Goal: Information Seeking & Learning: Learn about a topic

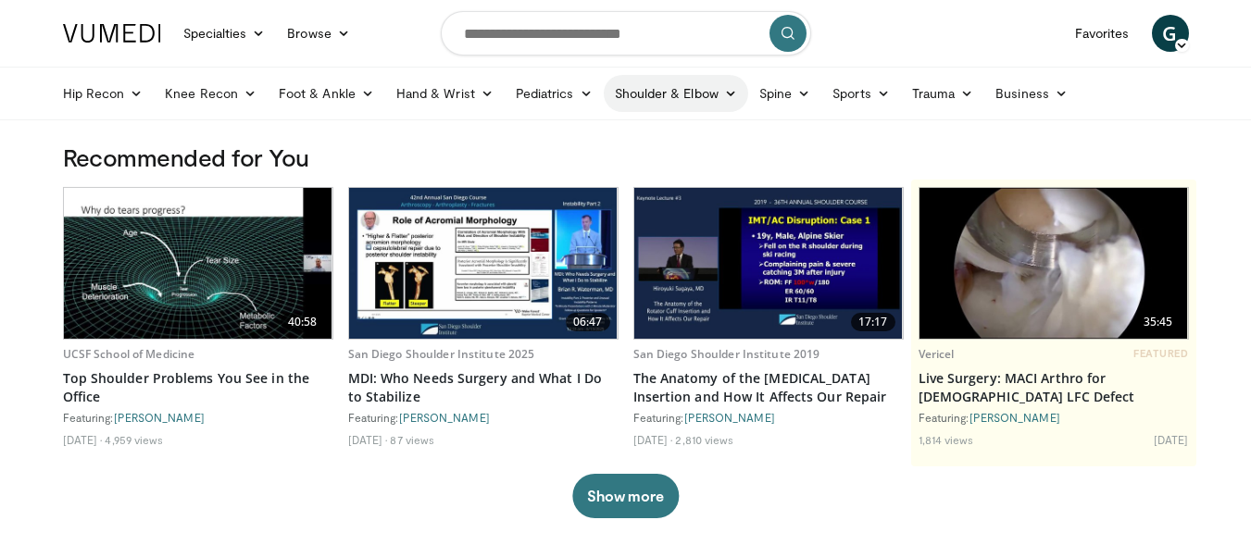
click at [663, 103] on link "Shoulder & Elbow" at bounding box center [676, 93] width 144 height 37
click at [563, 146] on link "Elbow" at bounding box center [637, 137] width 220 height 30
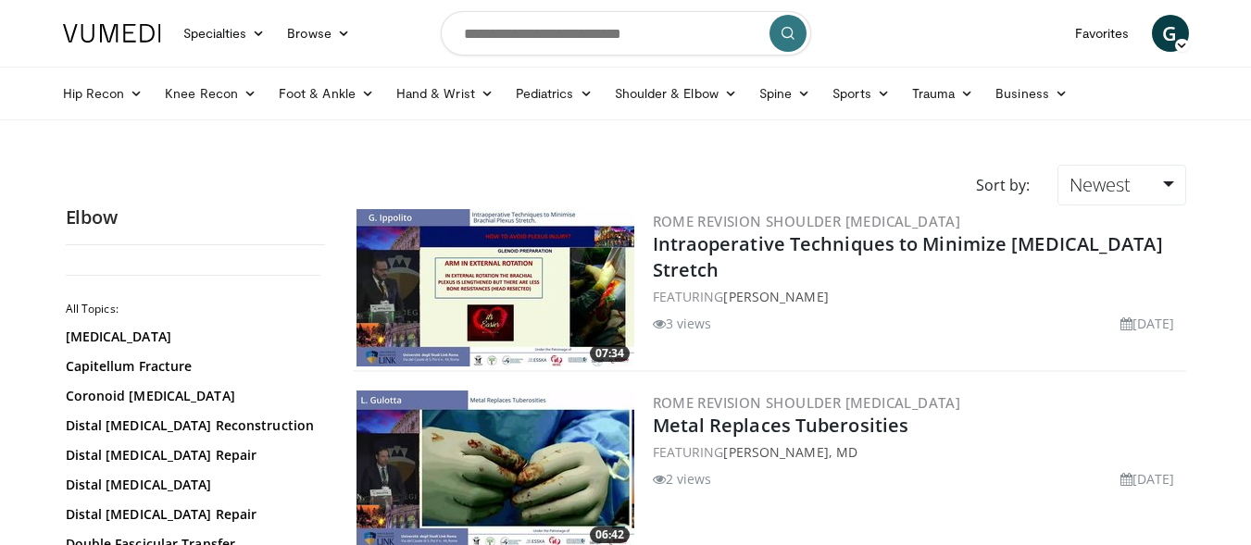
scroll to position [370, 0]
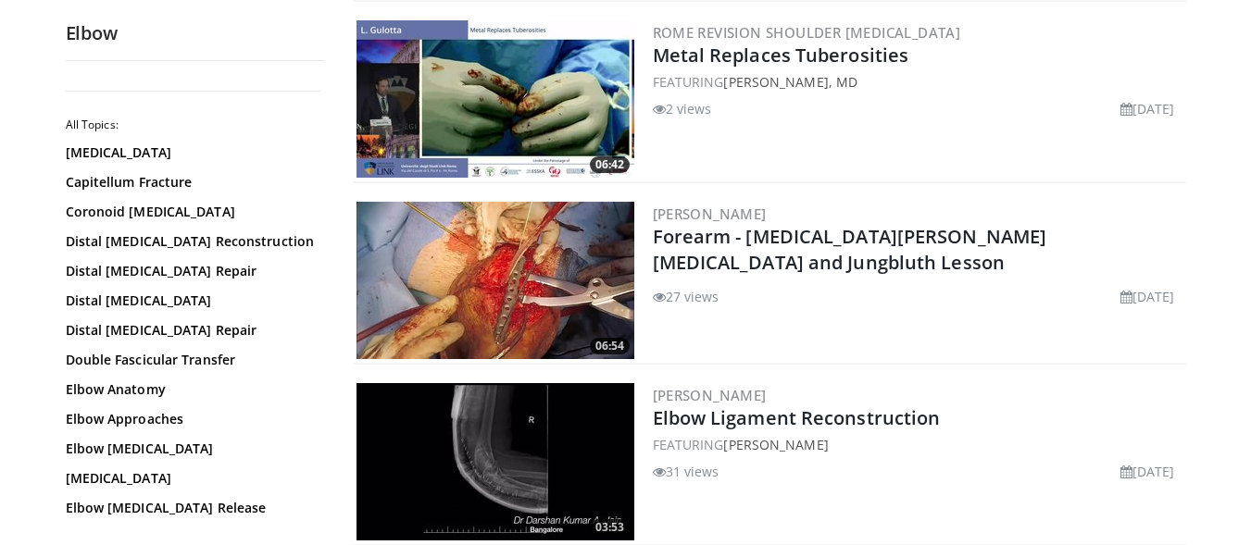
click at [523, 429] on img at bounding box center [495, 461] width 278 height 157
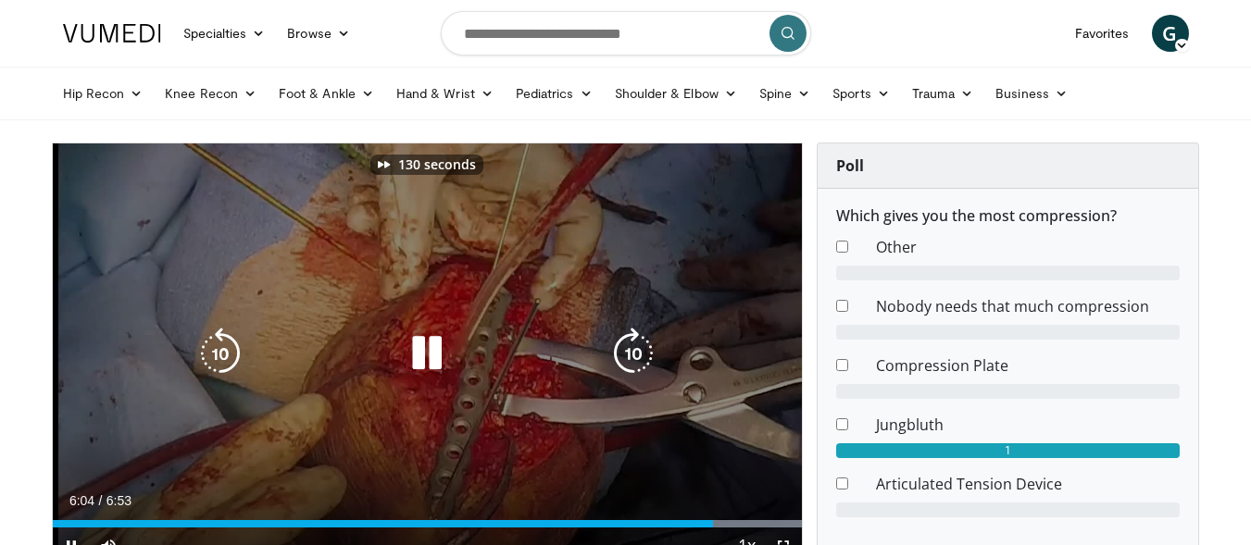
click at [433, 342] on icon "Video Player" at bounding box center [427, 354] width 52 height 52
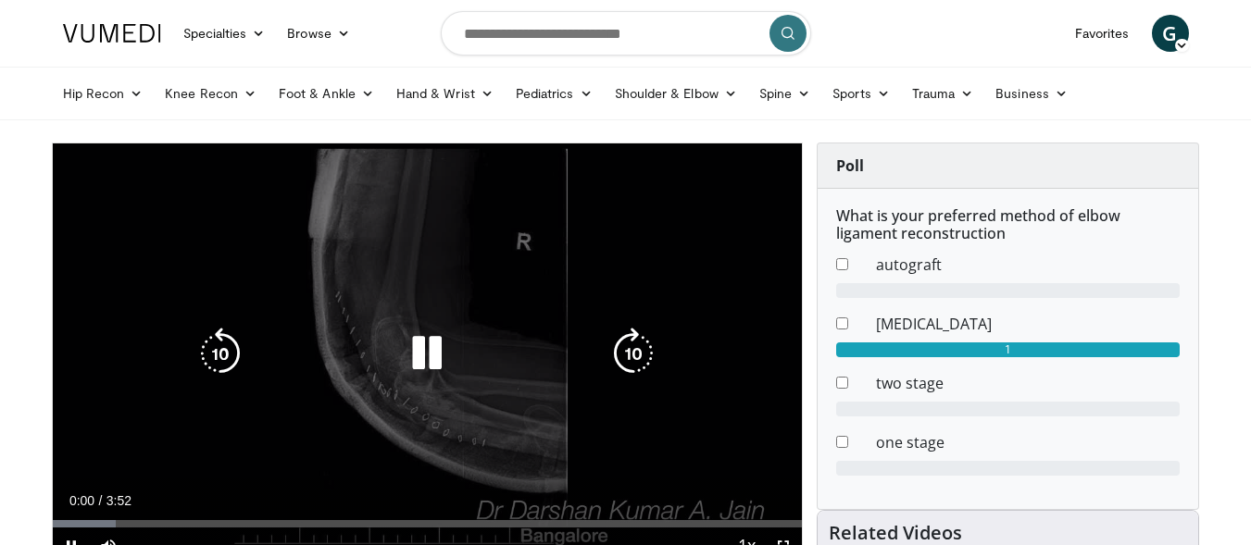
scroll to position [185, 0]
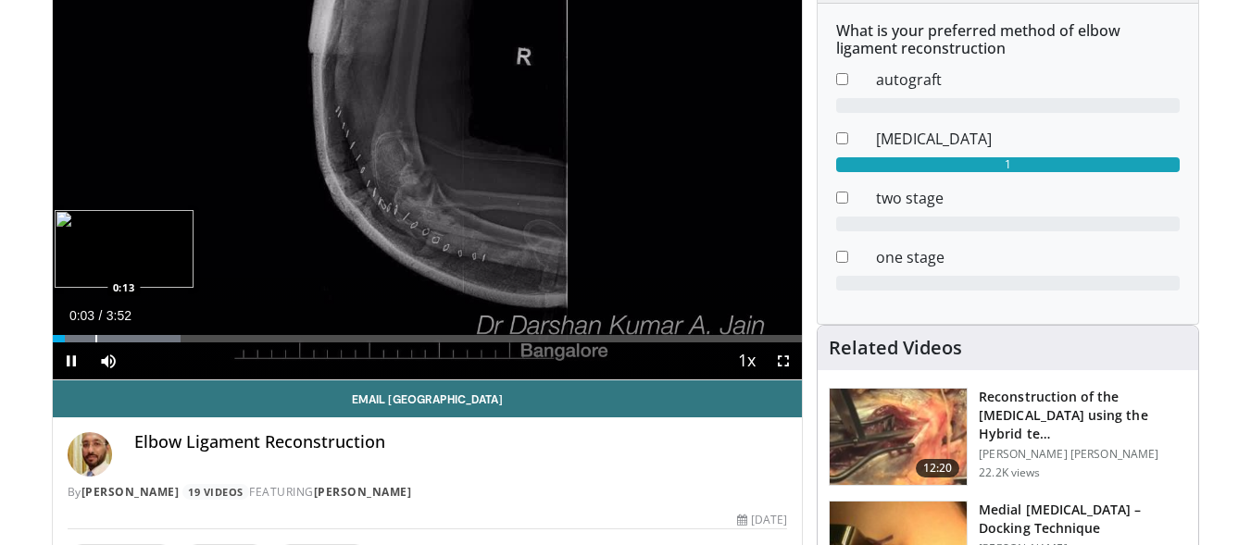
click at [94, 340] on div "Progress Bar" at bounding box center [117, 338] width 128 height 7
click at [134, 341] on div "Progress Bar" at bounding box center [135, 338] width 2 height 7
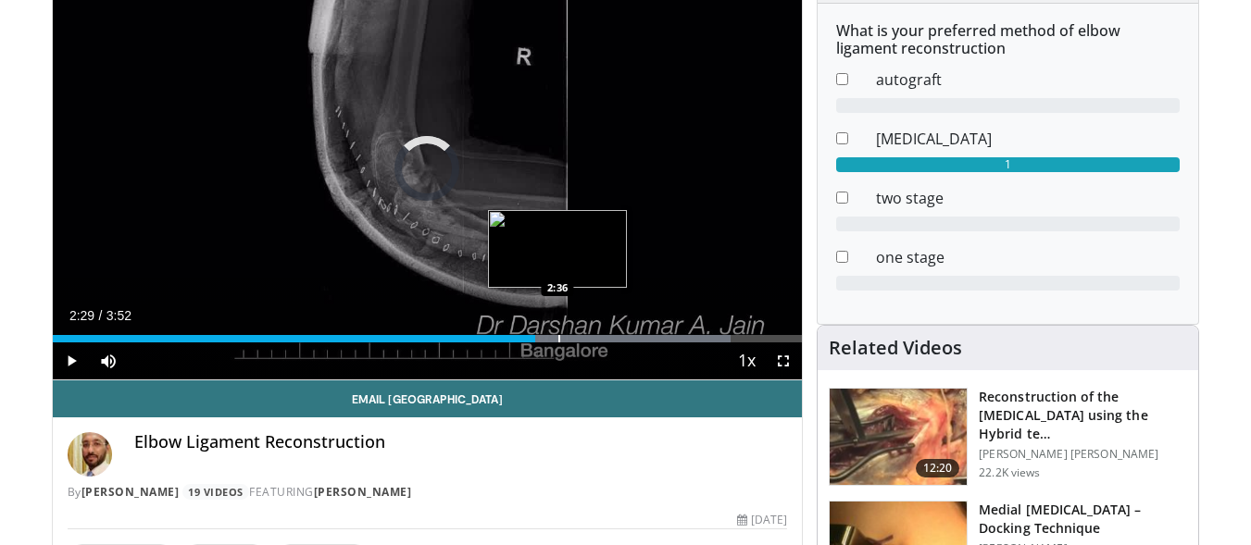
click at [558, 336] on div "Progress Bar" at bounding box center [559, 338] width 2 height 7
click at [543, 337] on div "2:36" at bounding box center [306, 338] width 506 height 7
click at [544, 335] on div "2:37" at bounding box center [306, 338] width 507 height 7
click at [580, 341] on div "Progress Bar" at bounding box center [581, 338] width 2 height 7
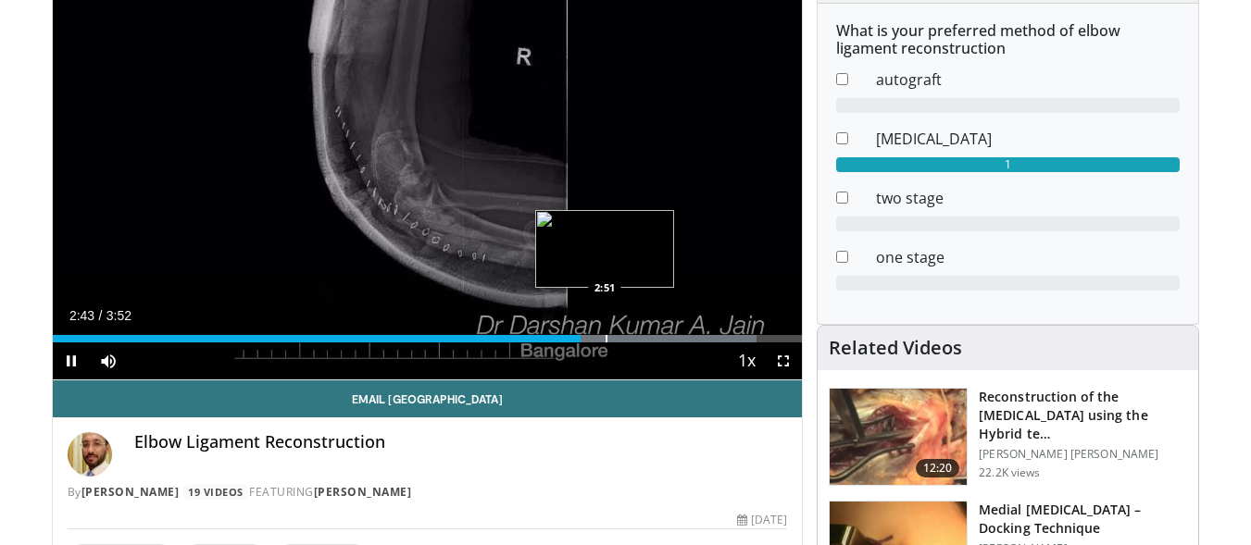
click at [605, 339] on div "Progress Bar" at bounding box center [606, 338] width 2 height 7
click at [644, 339] on div "Progress Bar" at bounding box center [645, 338] width 2 height 7
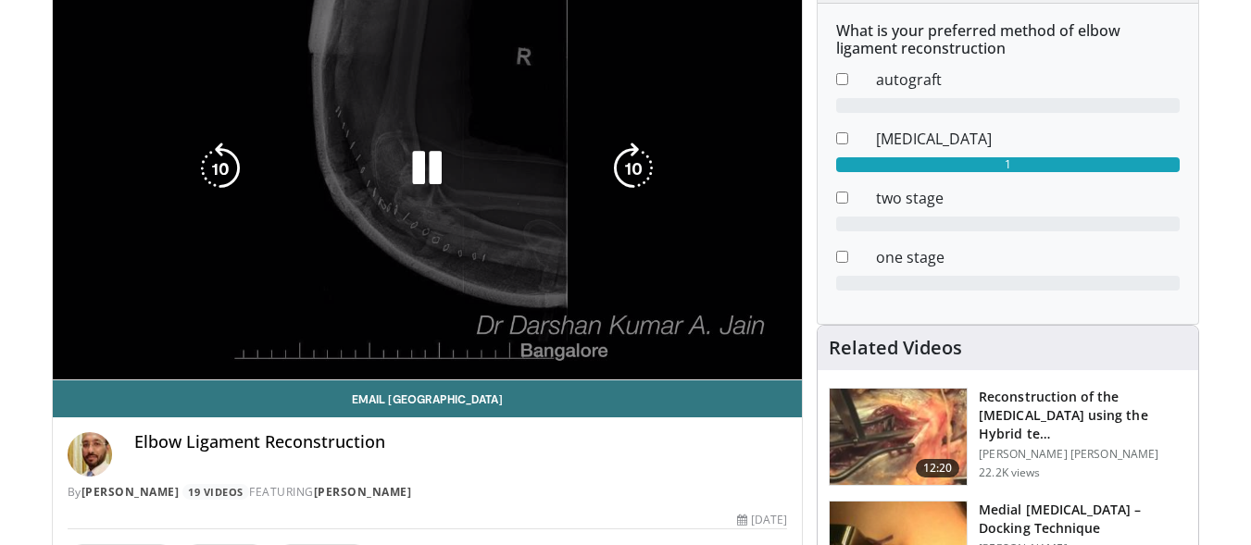
click at [689, 372] on div "Progress Bar" at bounding box center [656, 375] width 291 height 7
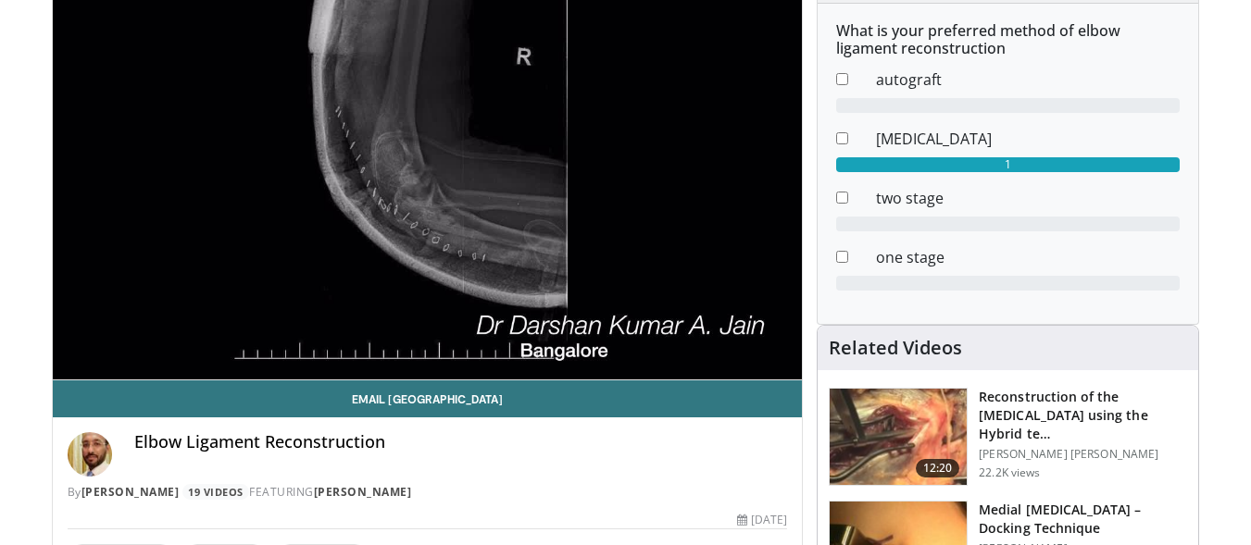
scroll to position [463, 0]
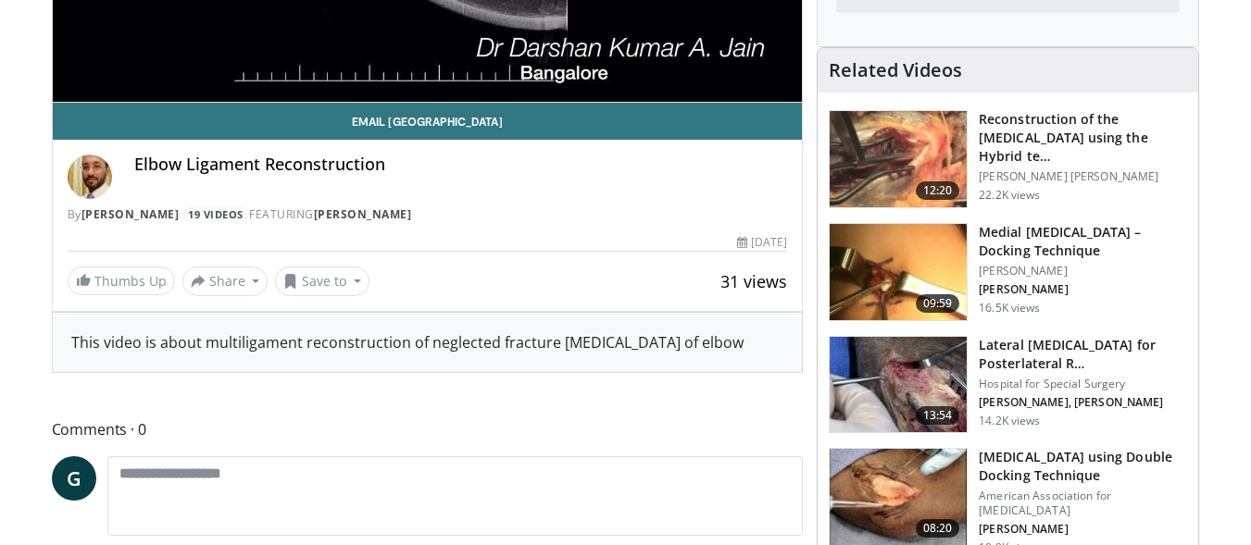
click at [875, 270] on img at bounding box center [898, 272] width 137 height 96
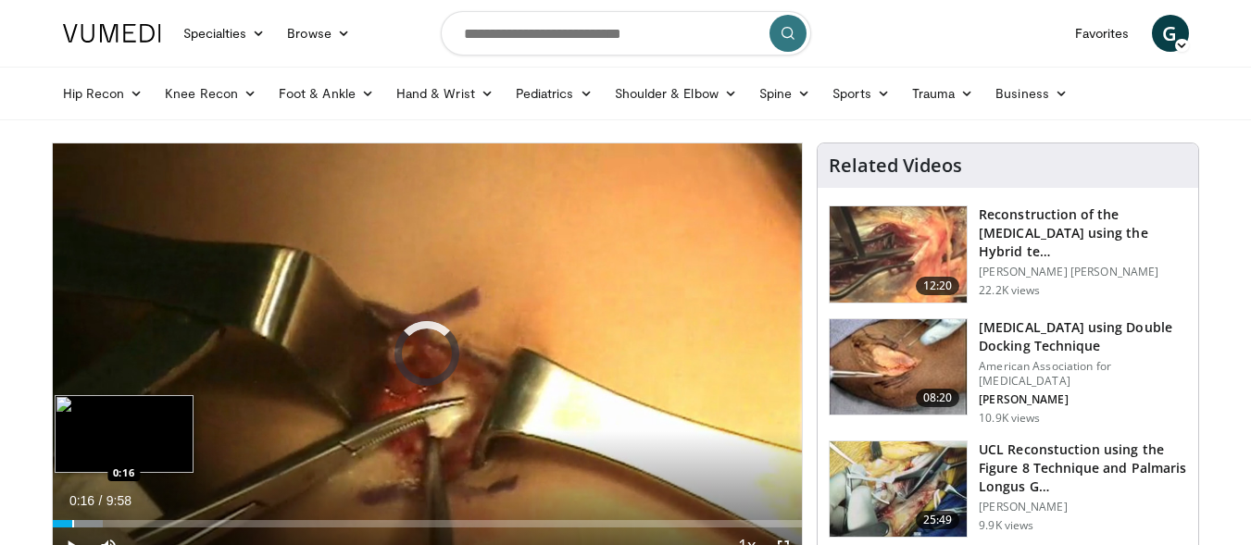
click at [72, 524] on div "Progress Bar" at bounding box center [73, 523] width 2 height 7
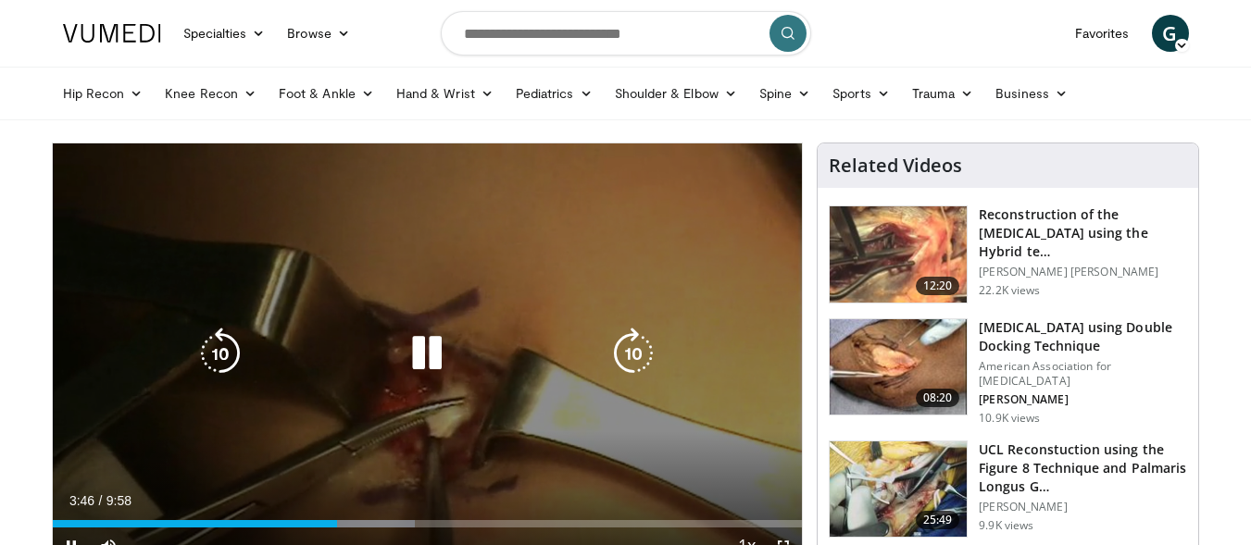
scroll to position [93, 0]
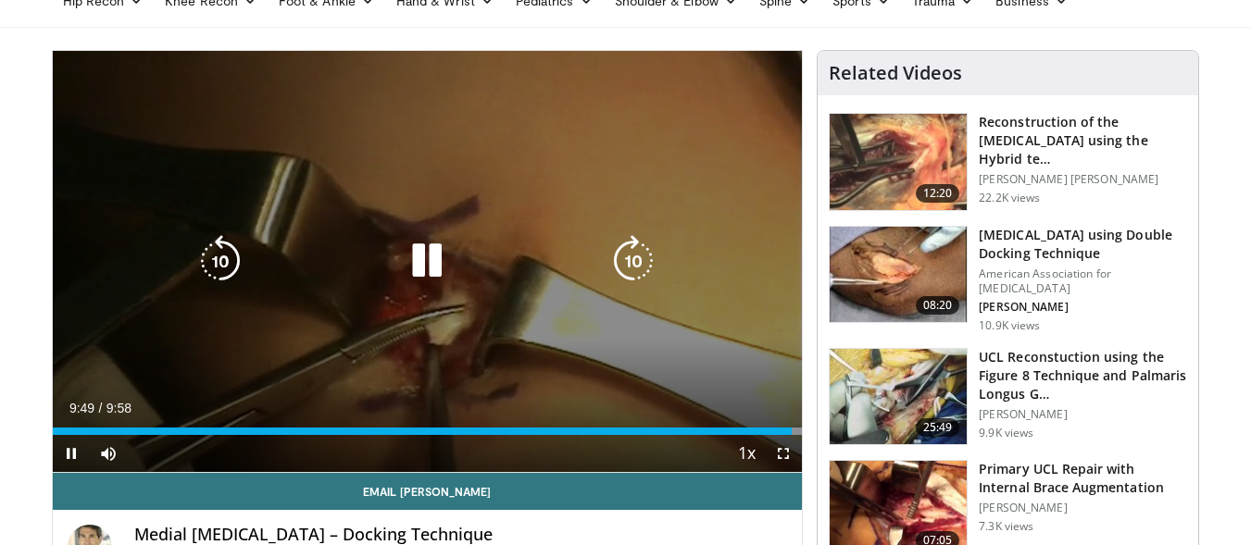
click at [444, 266] on icon "Video Player" at bounding box center [427, 261] width 52 height 52
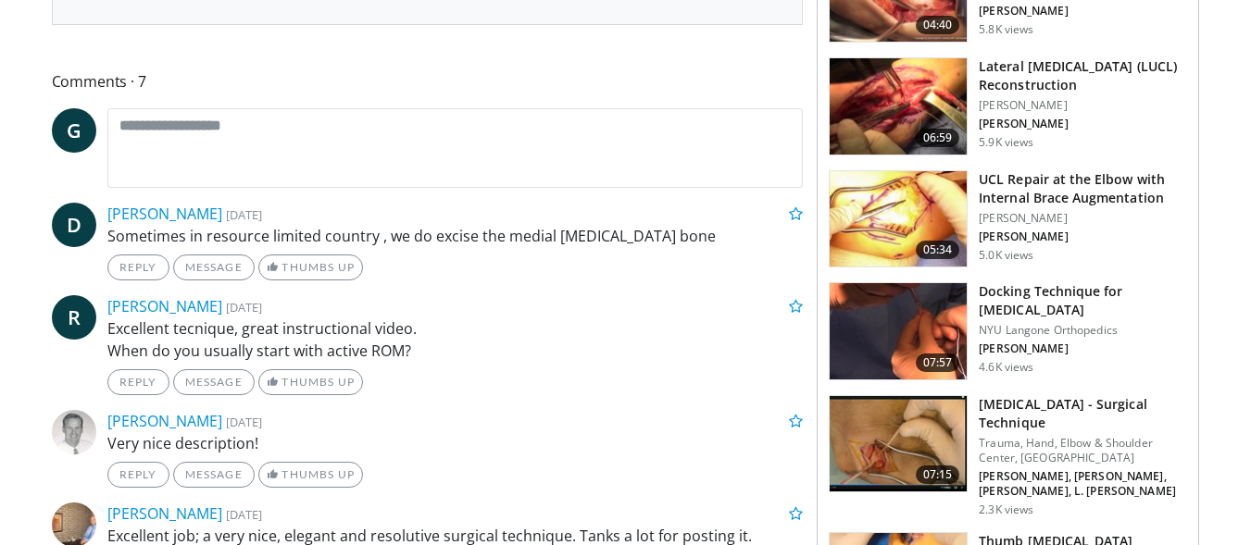
scroll to position [1018, 0]
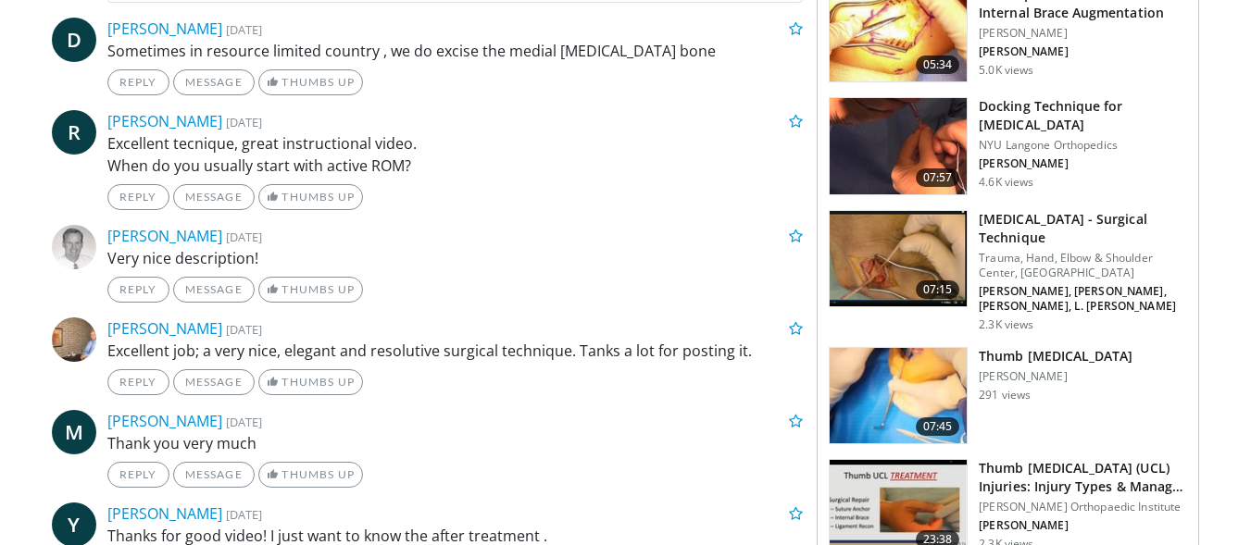
click at [1036, 107] on h3 "Docking Technique for [MEDICAL_DATA]" at bounding box center [1083, 115] width 208 height 37
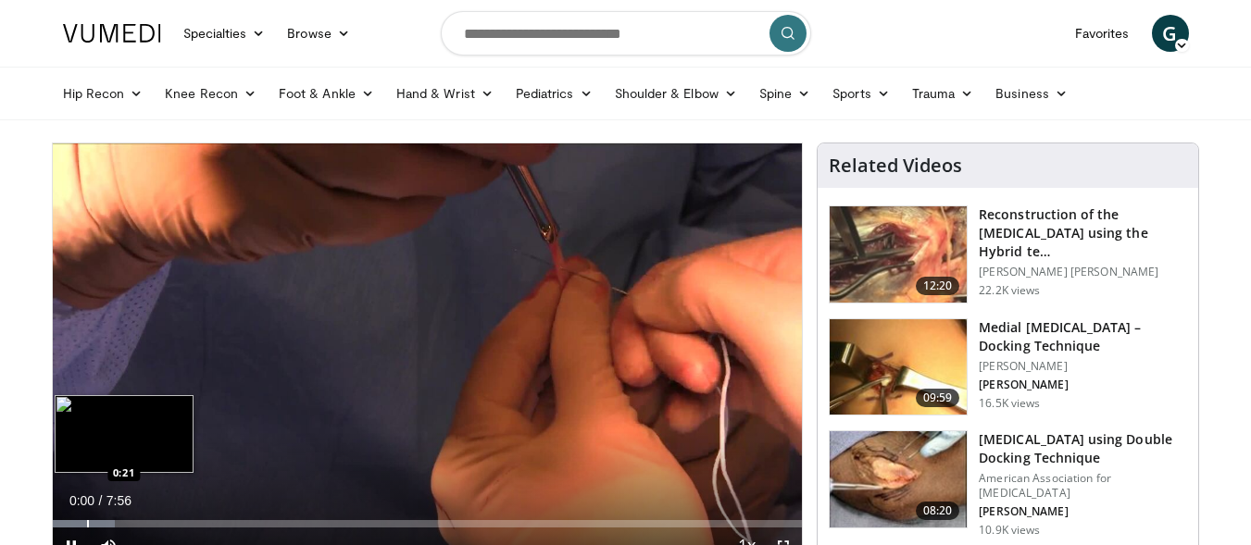
click at [85, 527] on div "Loaded : 8.33% 0:00 0:21" at bounding box center [428, 523] width 750 height 7
click at [62, 518] on div "Loaded : 14.70% 0:23 0:07" at bounding box center [428, 519] width 750 height 18
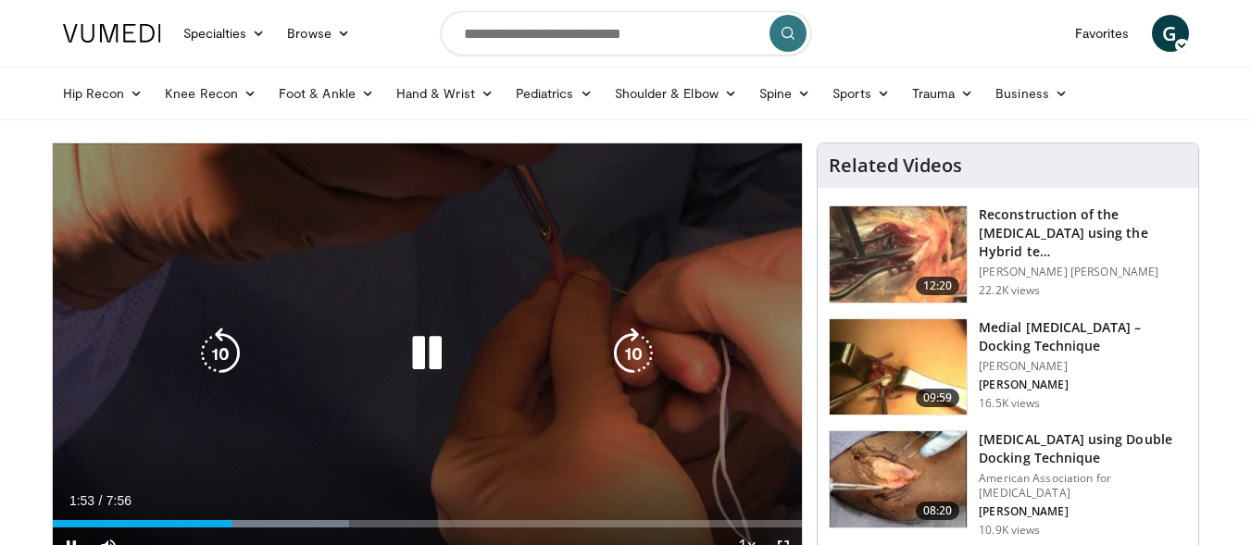
click at [408, 337] on icon "Video Player" at bounding box center [427, 354] width 52 height 52
click at [349, 379] on div "10 seconds Tap to unmute" at bounding box center [428, 354] width 750 height 421
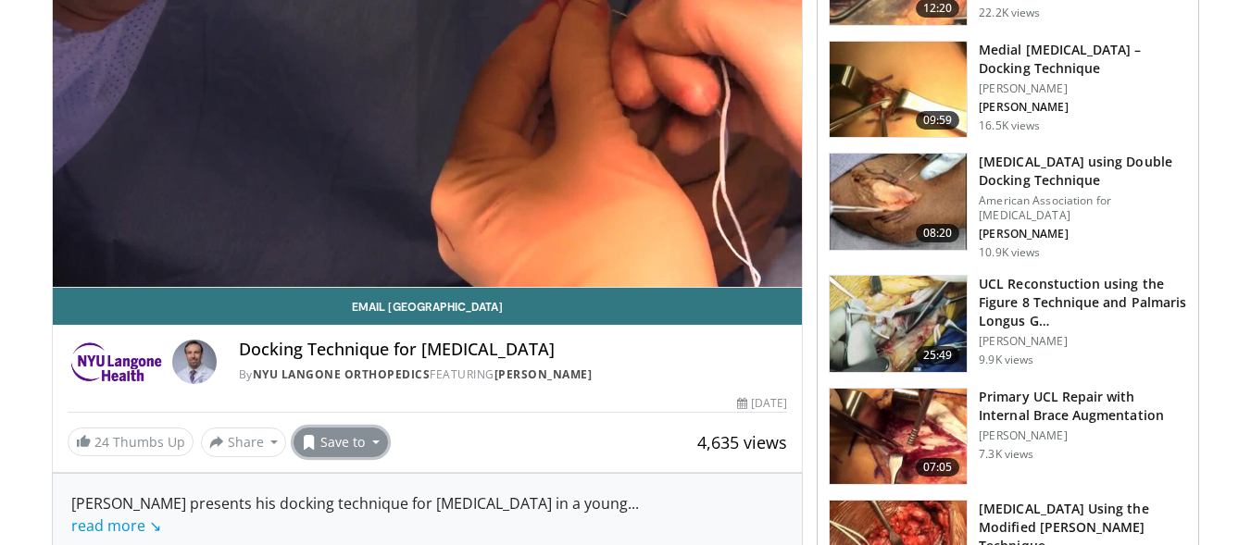
click at [368, 438] on button "Save to" at bounding box center [340, 443] width 94 height 30
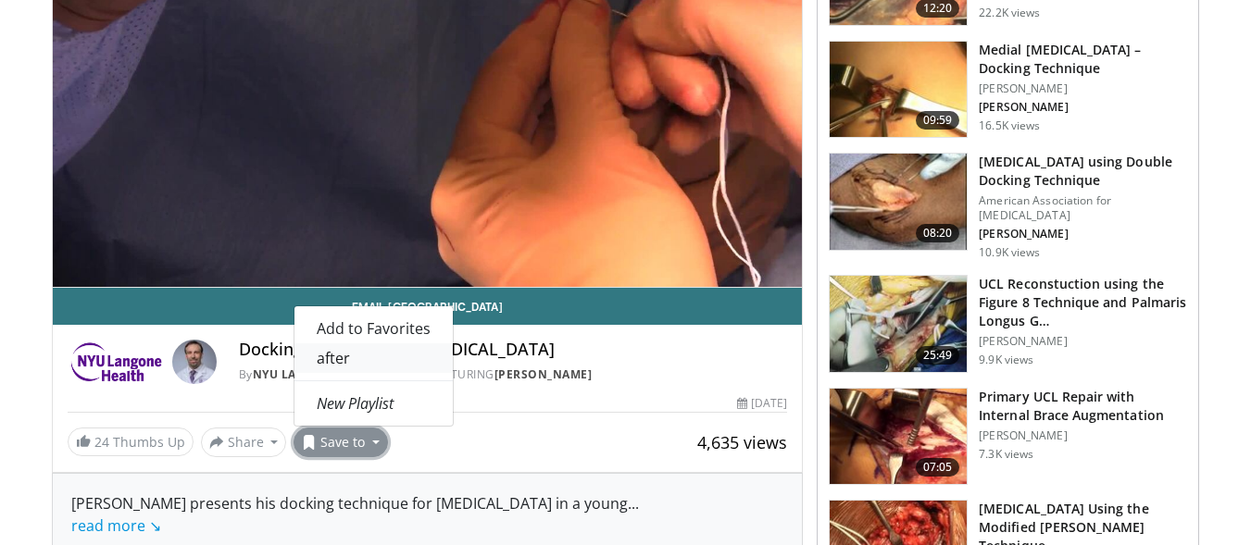
click at [355, 360] on link "after" at bounding box center [373, 358] width 158 height 30
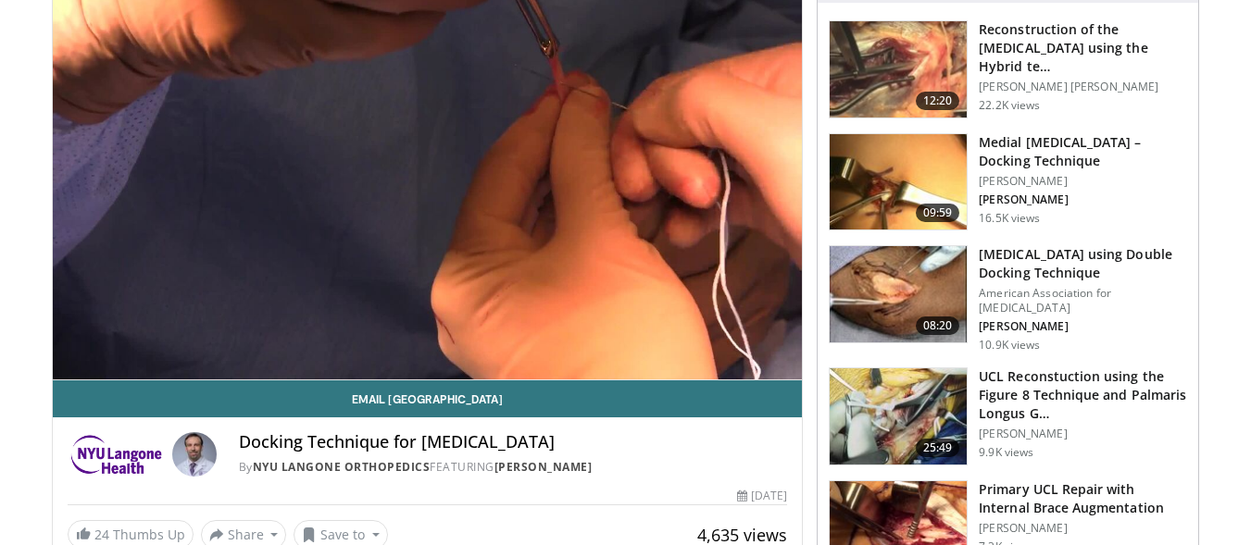
scroll to position [183, 0]
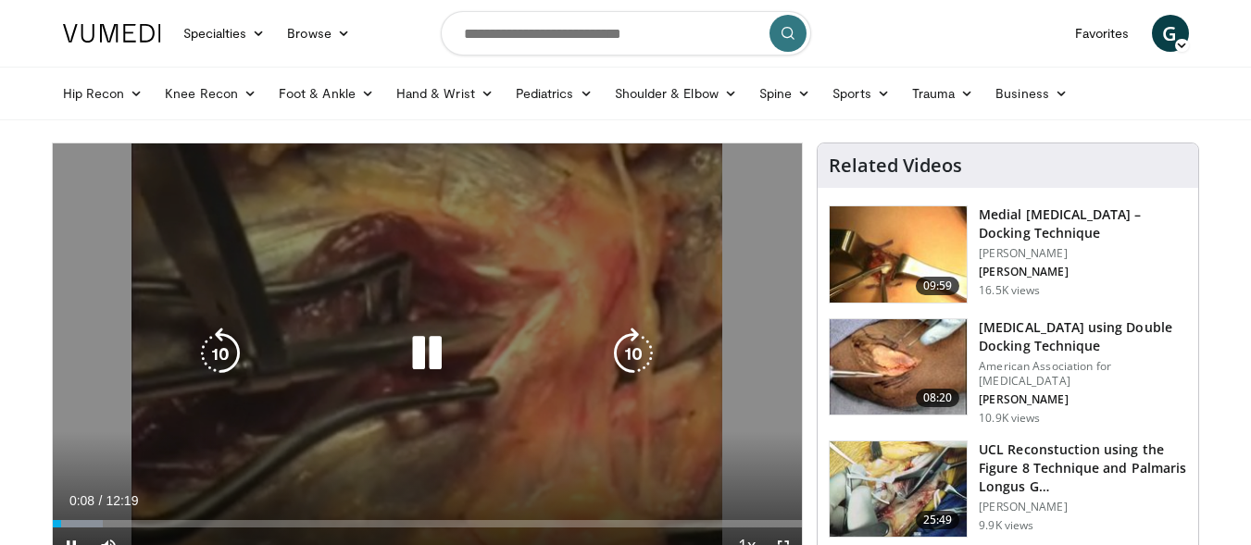
click at [418, 357] on icon "Video Player" at bounding box center [427, 354] width 52 height 52
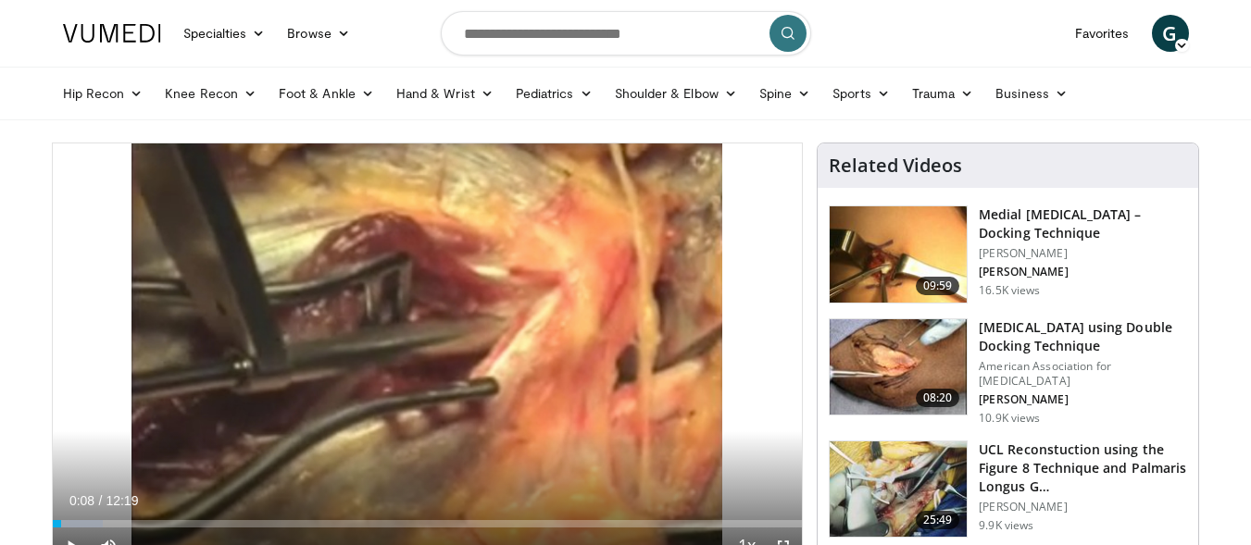
click at [107, 20] on link at bounding box center [112, 33] width 120 height 52
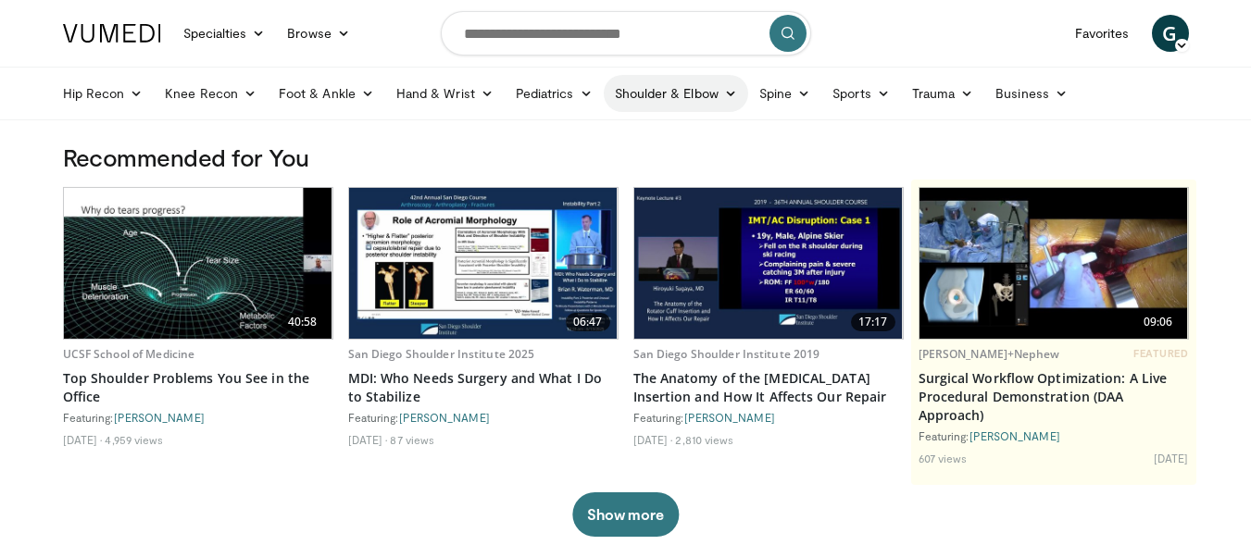
click at [706, 98] on link "Shoulder & Elbow" at bounding box center [676, 93] width 144 height 37
click at [649, 165] on link "Shoulder" at bounding box center [637, 167] width 220 height 30
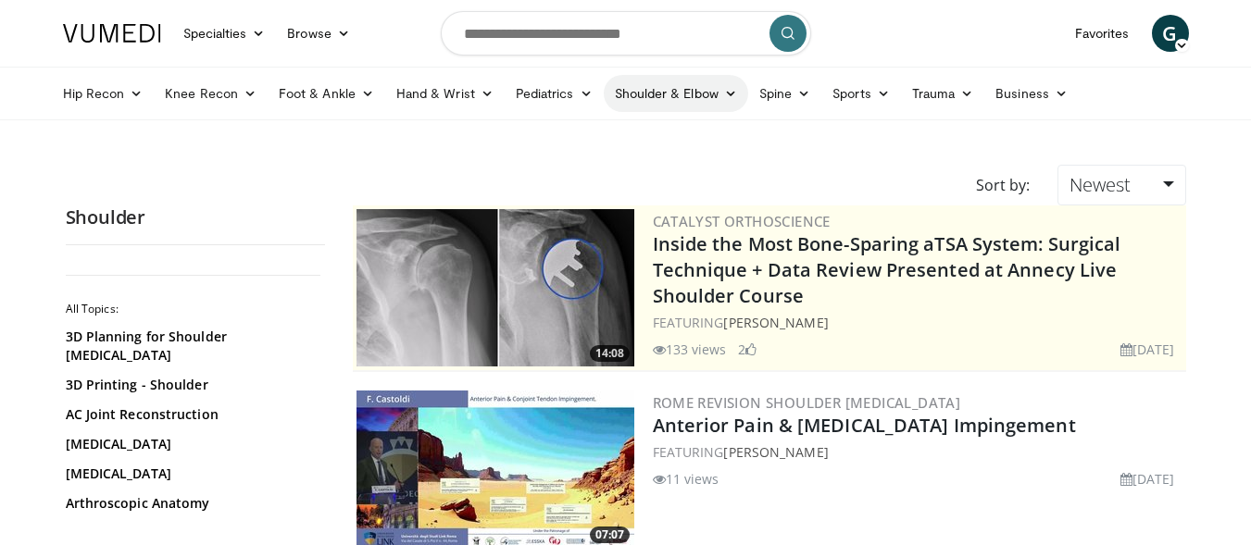
click at [636, 94] on link "Shoulder & Elbow" at bounding box center [676, 93] width 144 height 37
click at [615, 161] on link "Shoulder" at bounding box center [637, 167] width 220 height 30
click at [698, 104] on link "Shoulder & Elbow" at bounding box center [676, 93] width 144 height 37
click at [606, 148] on link "Elbow" at bounding box center [637, 137] width 220 height 30
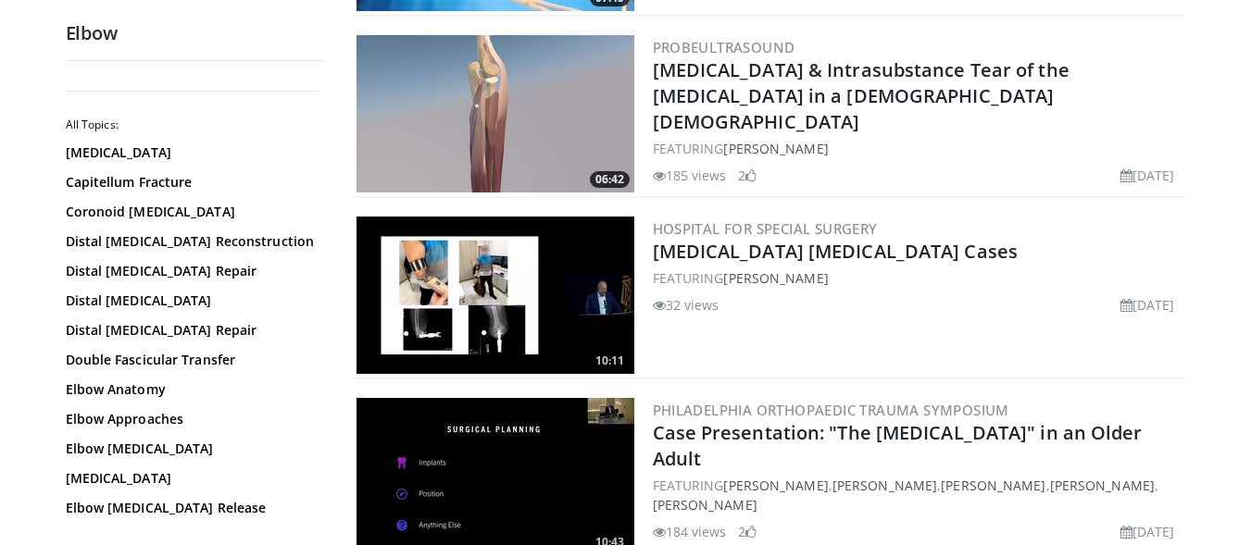
scroll to position [4430, 0]
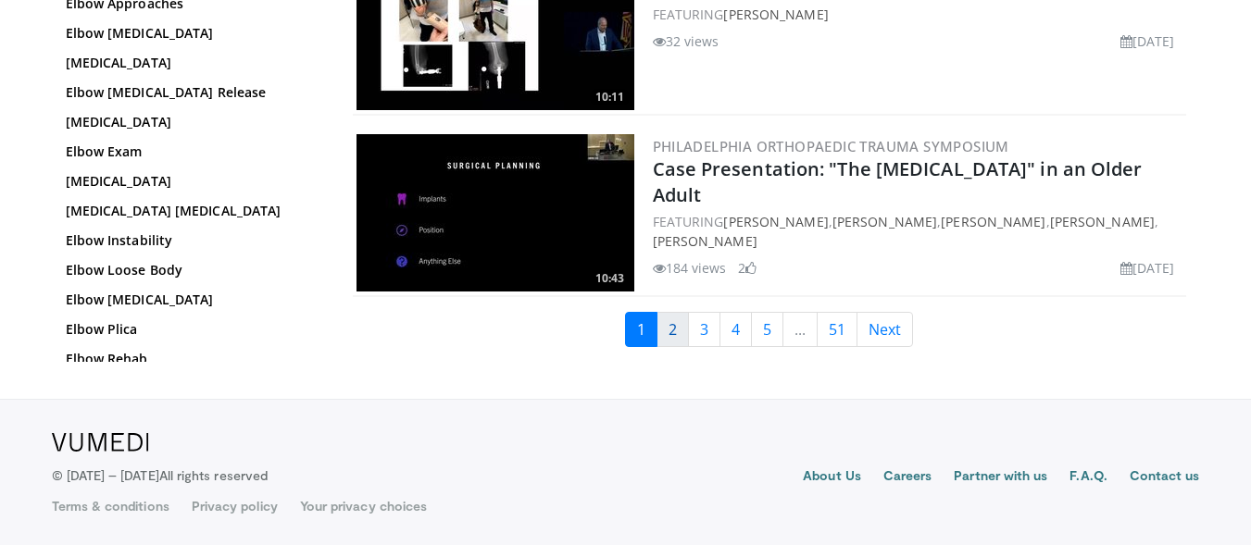
click at [665, 323] on link "2" at bounding box center [672, 329] width 32 height 35
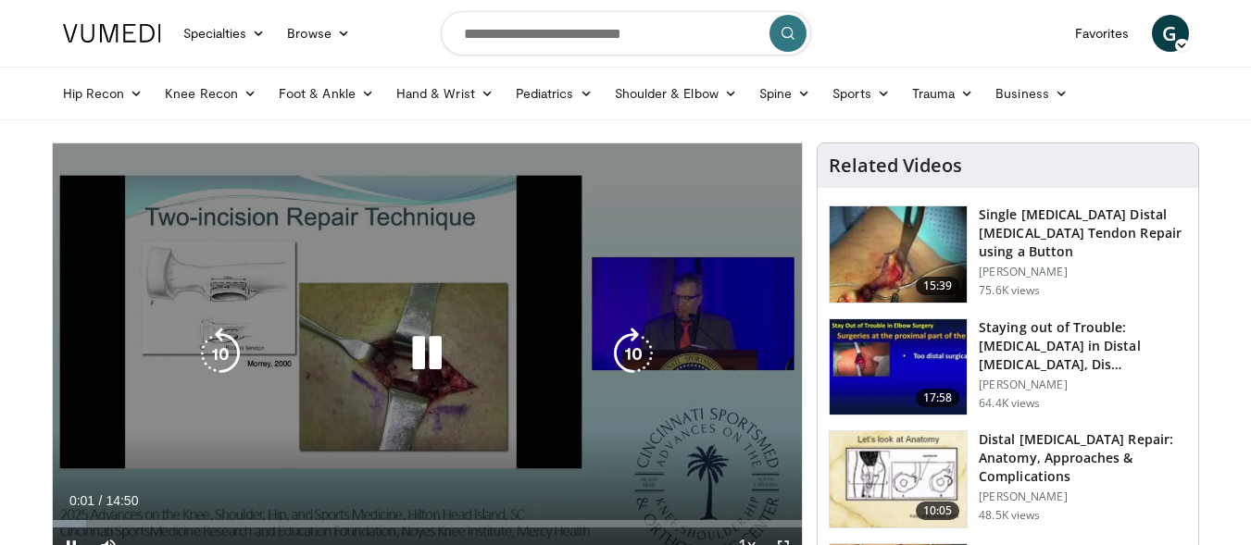
click at [427, 361] on icon "Video Player" at bounding box center [427, 354] width 52 height 52
click at [449, 354] on icon "Video Player" at bounding box center [427, 354] width 52 height 52
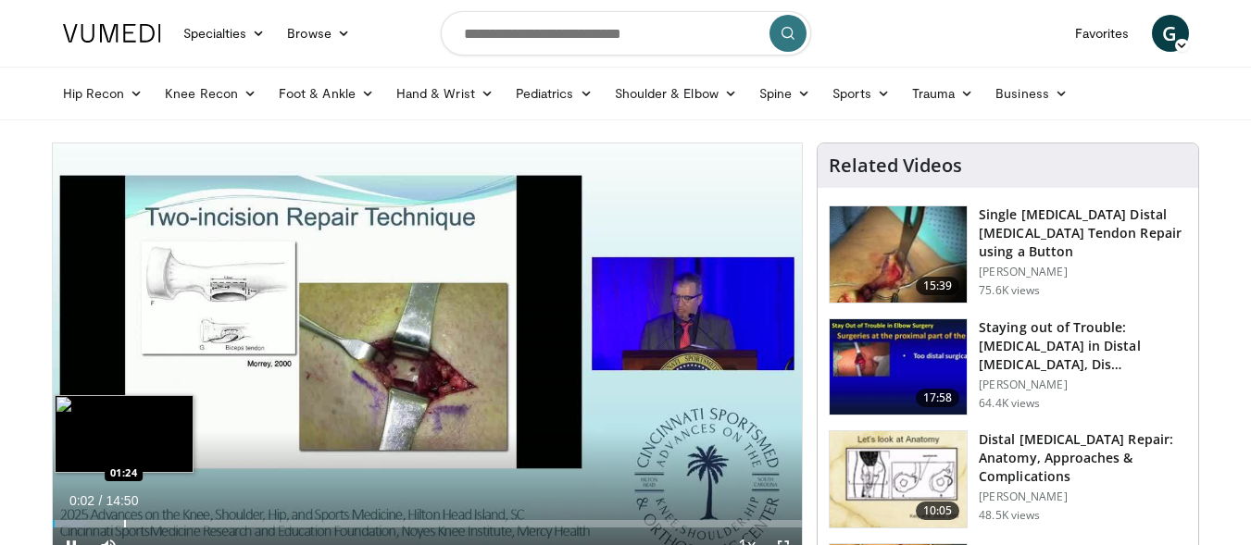
click at [122, 517] on div "Loaded : 4.45% 00:02 01:24" at bounding box center [428, 519] width 750 height 18
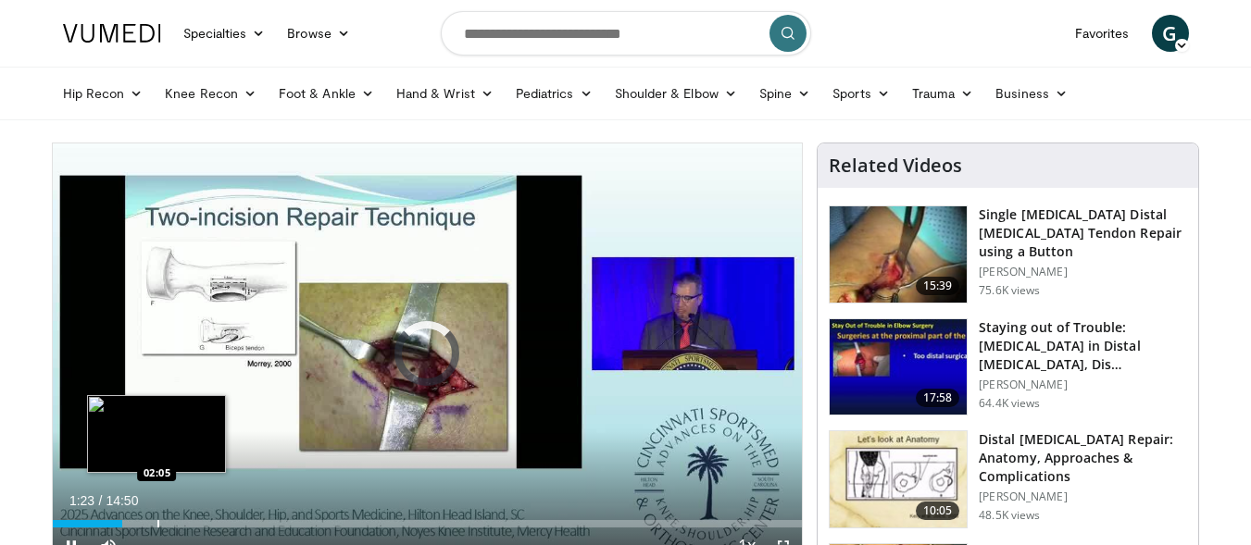
click at [157, 522] on div "Progress Bar" at bounding box center [158, 523] width 2 height 7
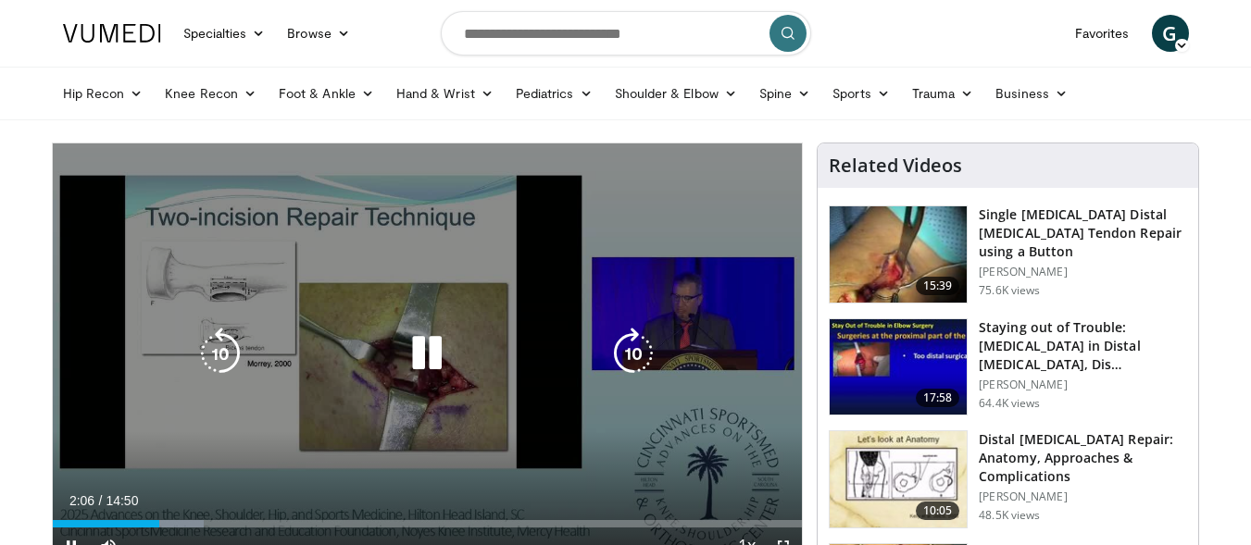
click at [193, 527] on video-js "**********" at bounding box center [428, 355] width 750 height 422
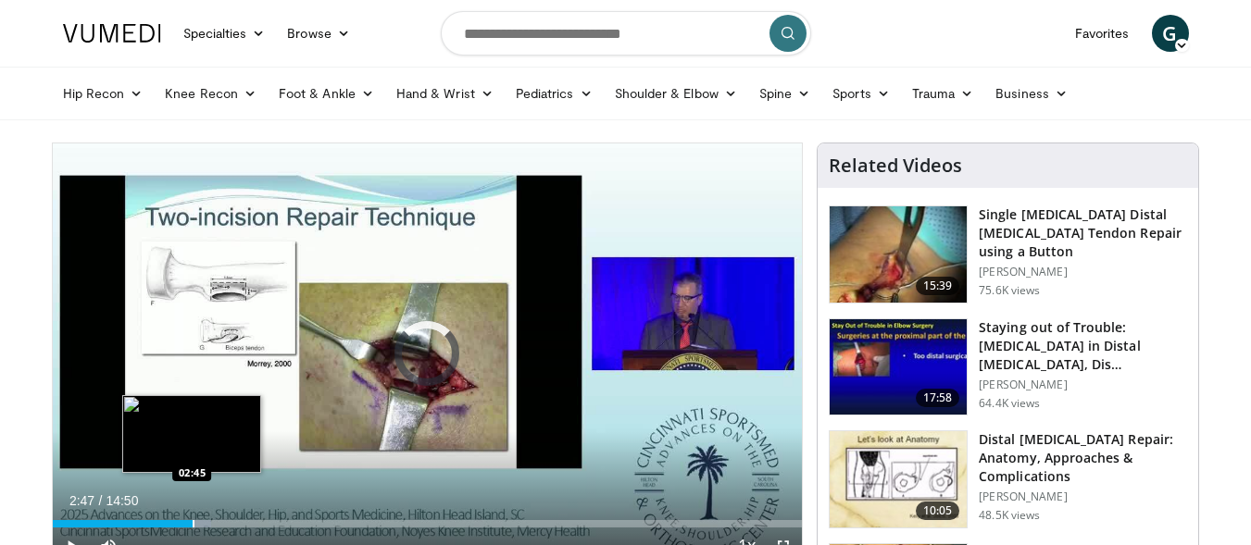
click at [193, 520] on div "Progress Bar" at bounding box center [194, 523] width 2 height 7
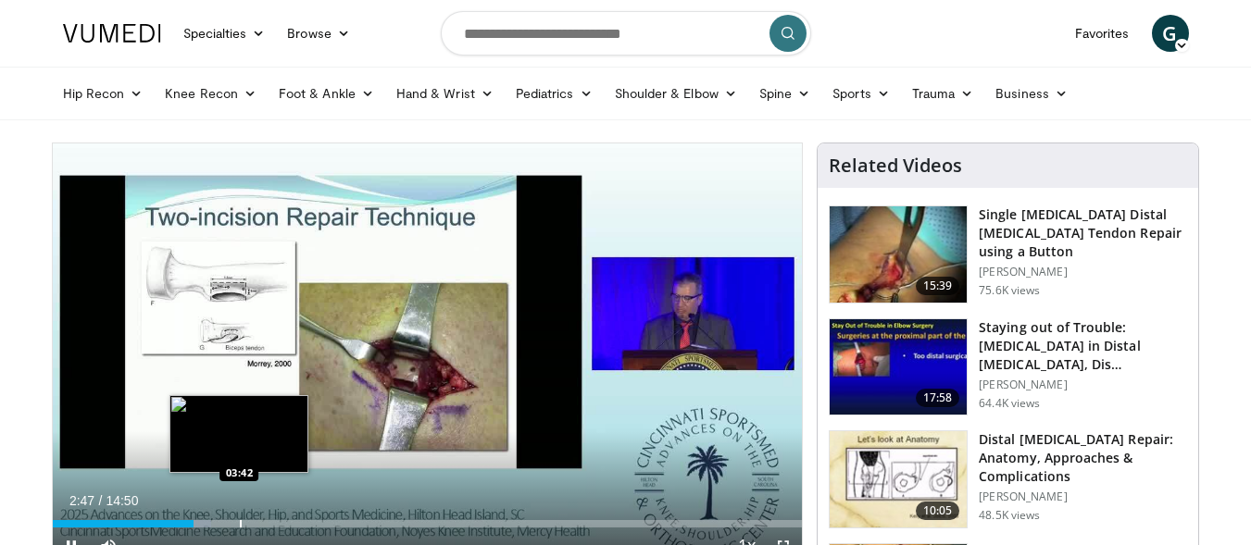
click at [240, 521] on div "Progress Bar" at bounding box center [241, 523] width 2 height 7
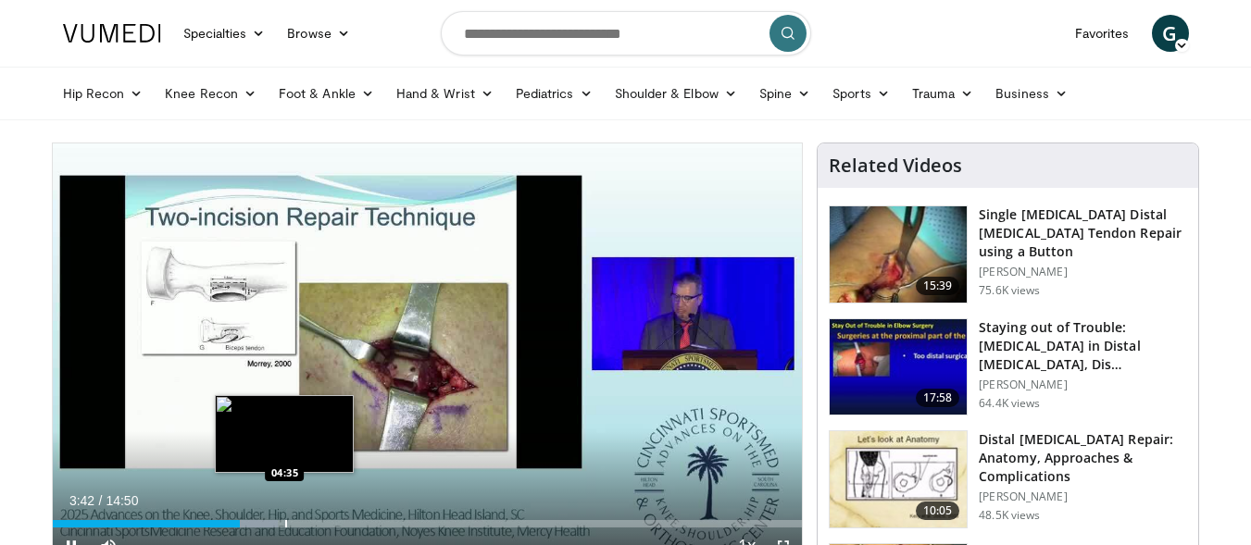
click at [284, 523] on video-js "**********" at bounding box center [428, 355] width 750 height 422
click at [281, 524] on div "Progress Bar" at bounding box center [282, 523] width 2 height 7
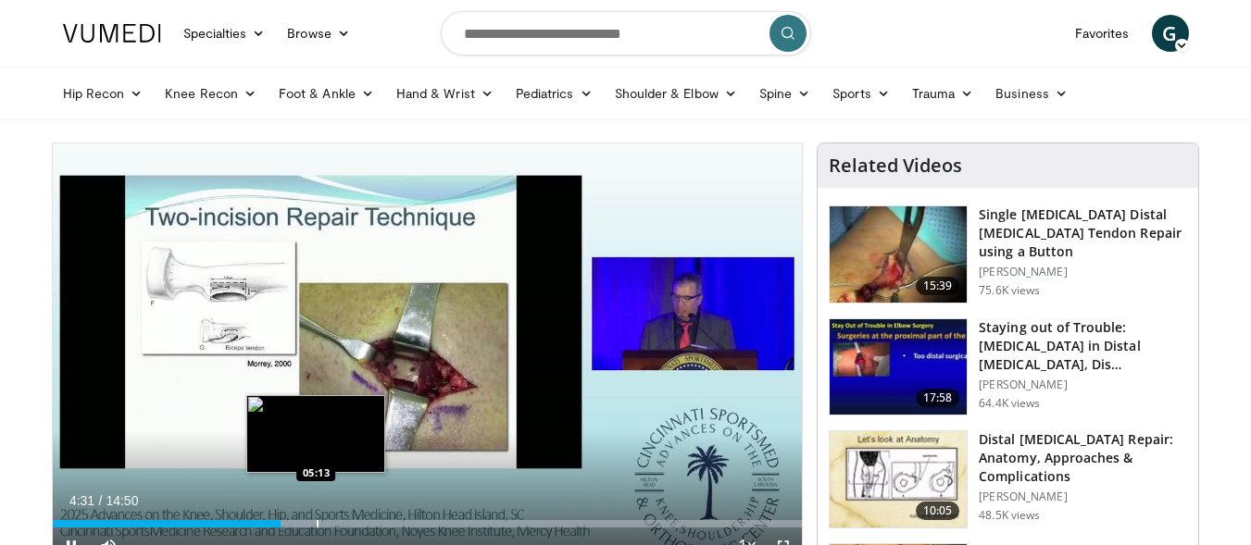
click at [317, 521] on div "Progress Bar" at bounding box center [318, 523] width 2 height 7
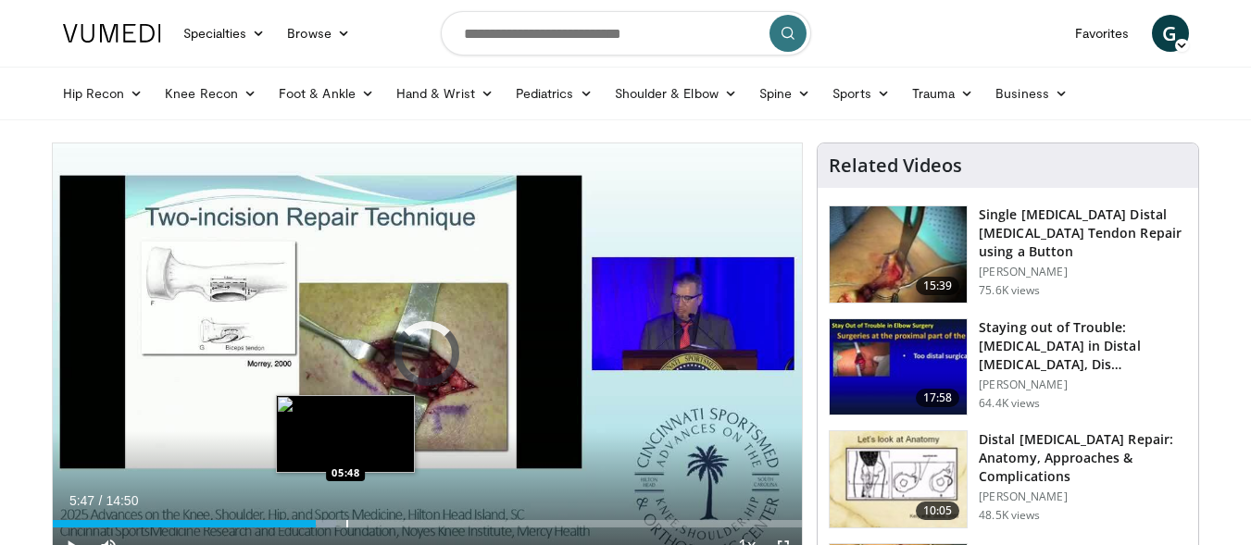
click at [346, 520] on div "Progress Bar" at bounding box center [347, 523] width 2 height 7
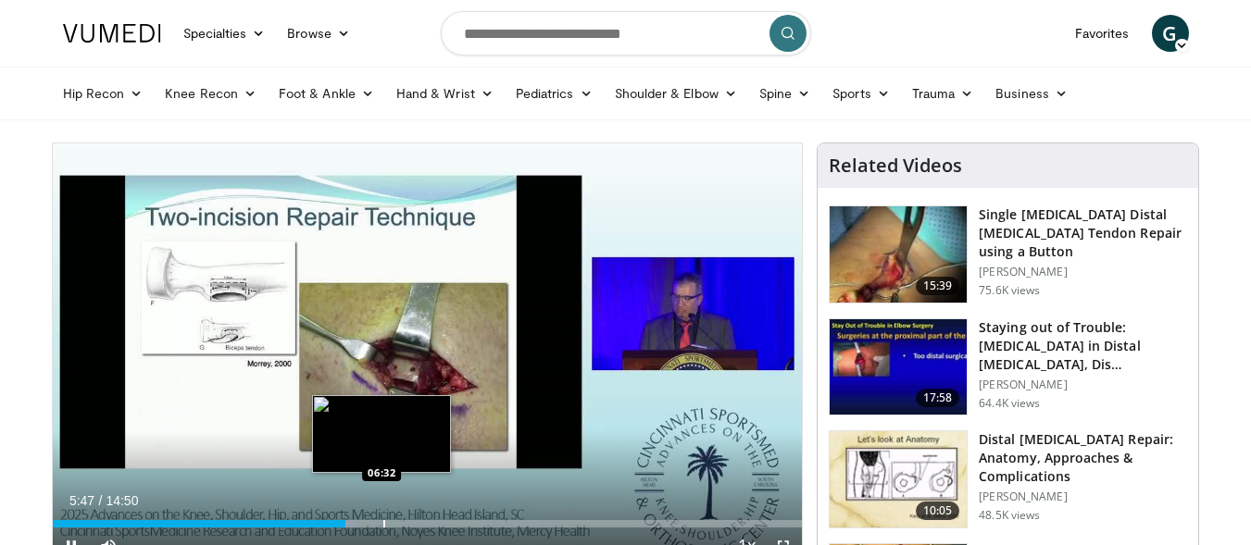
click at [385, 520] on div "Progress Bar" at bounding box center [384, 523] width 2 height 7
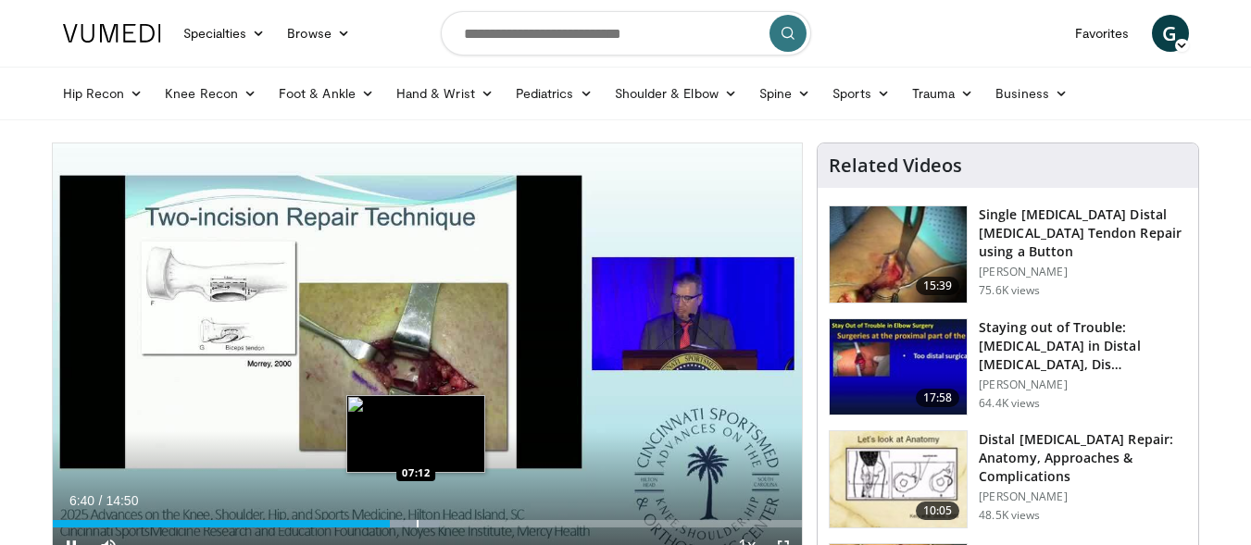
click at [417, 518] on div "Loaded : 51.66% 06:40 07:12" at bounding box center [428, 519] width 750 height 18
click at [438, 520] on div "Progress Bar" at bounding box center [439, 523] width 2 height 7
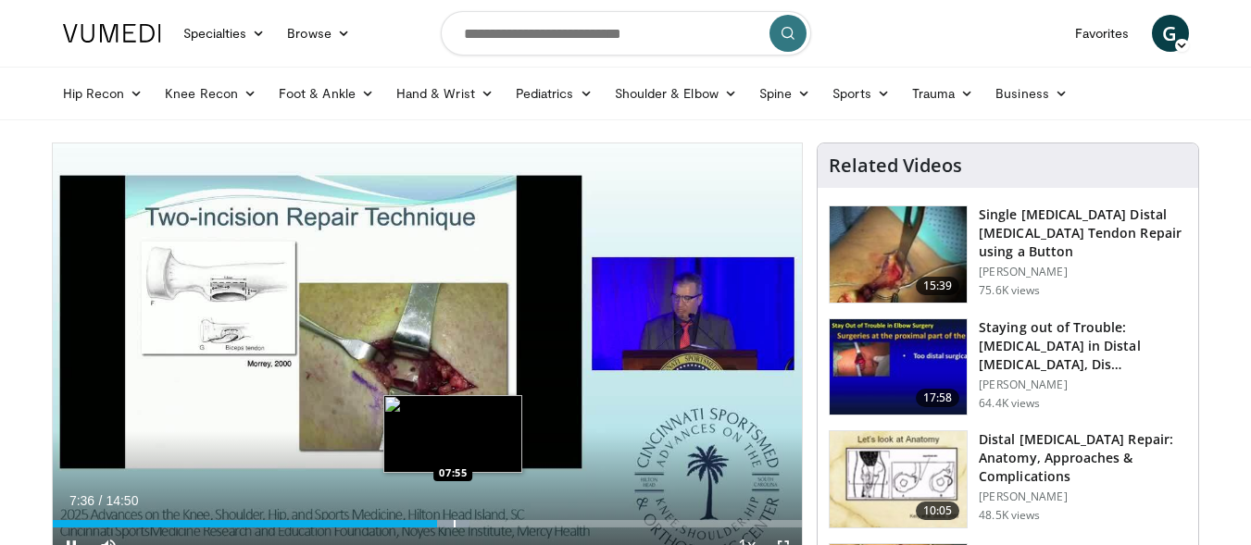
click at [454, 518] on div "Loaded : 55.70% 07:36 07:55" at bounding box center [428, 519] width 750 height 18
click at [473, 518] on div "Loaded : 60.65% 07:57 08:16" at bounding box center [428, 519] width 750 height 18
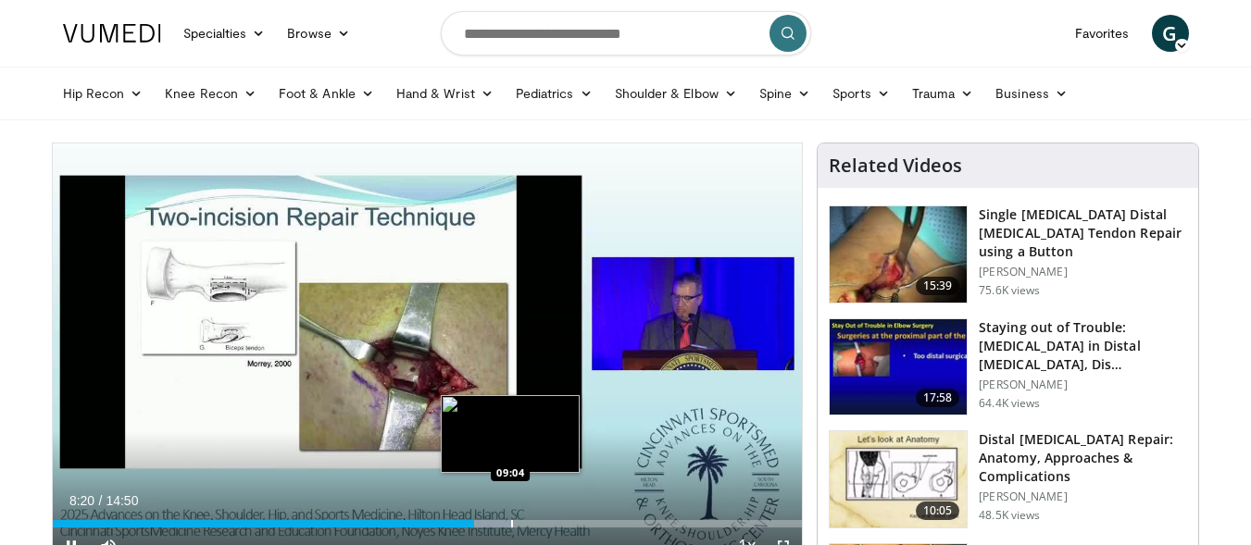
click at [511, 520] on div "Progress Bar" at bounding box center [512, 523] width 2 height 7
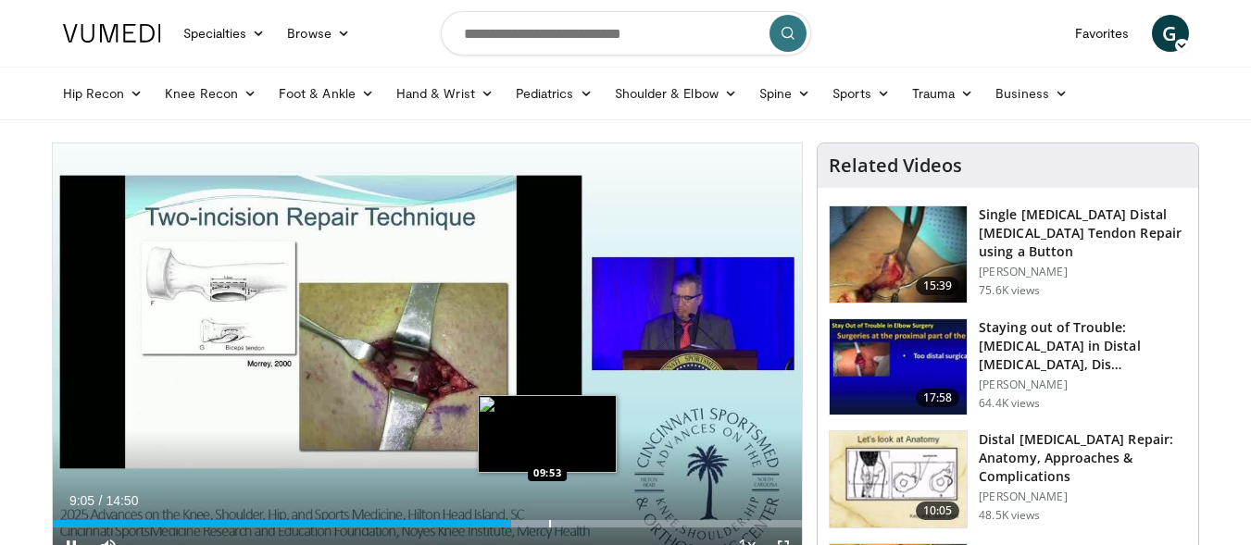
click at [547, 518] on div "Loaded : 67.95% 09:05 09:53" at bounding box center [428, 519] width 750 height 18
click at [570, 523] on div "Progress Bar" at bounding box center [571, 523] width 2 height 7
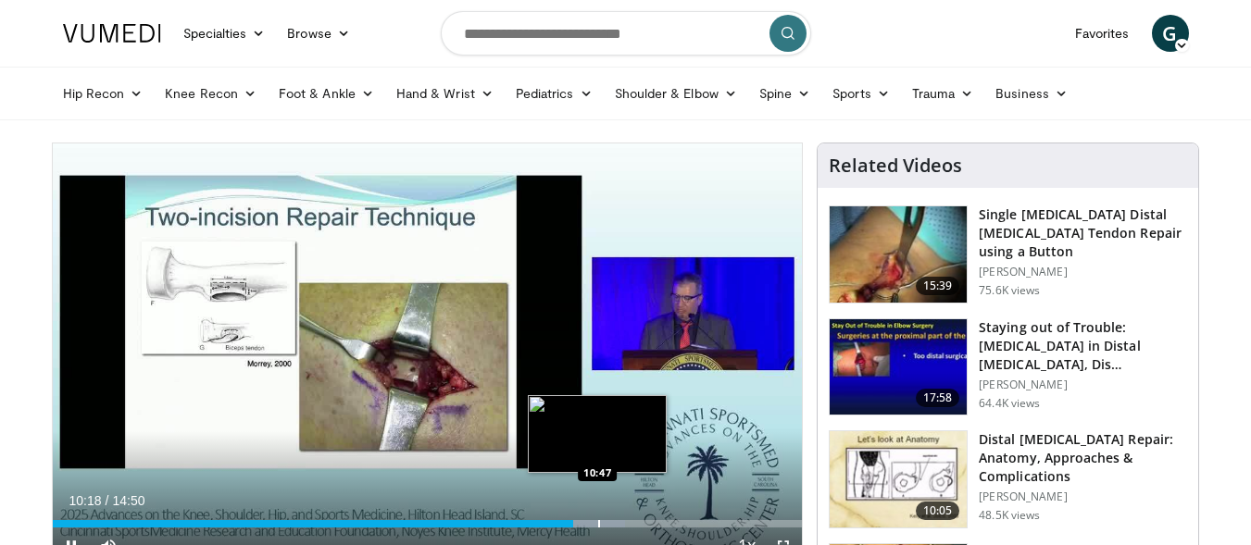
click at [598, 523] on div "Progress Bar" at bounding box center [599, 523] width 2 height 7
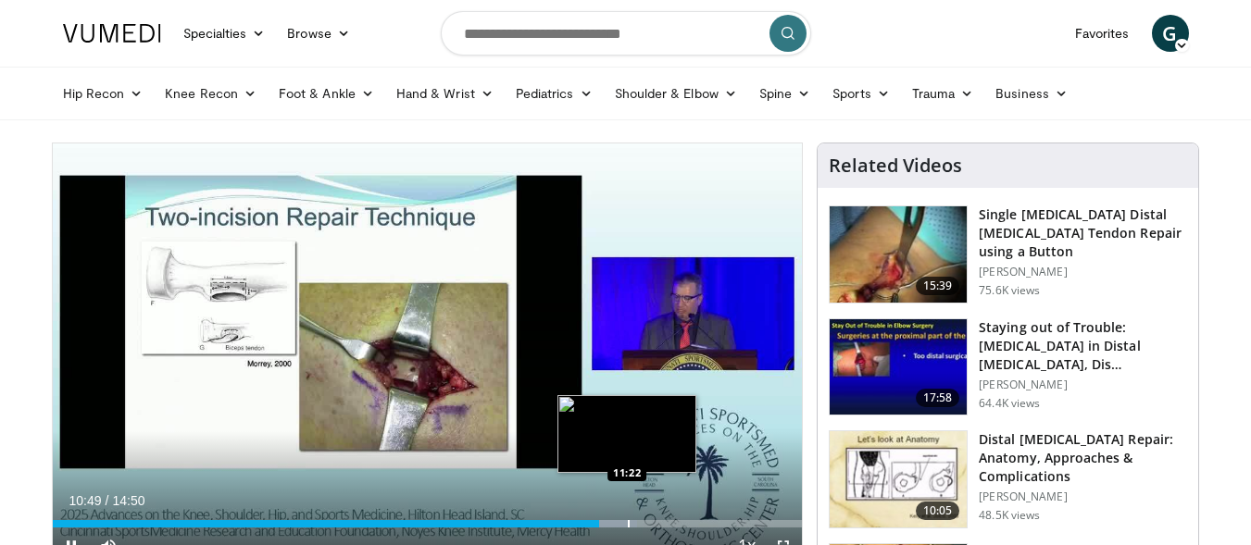
click at [628, 525] on div "Progress Bar" at bounding box center [629, 523] width 2 height 7
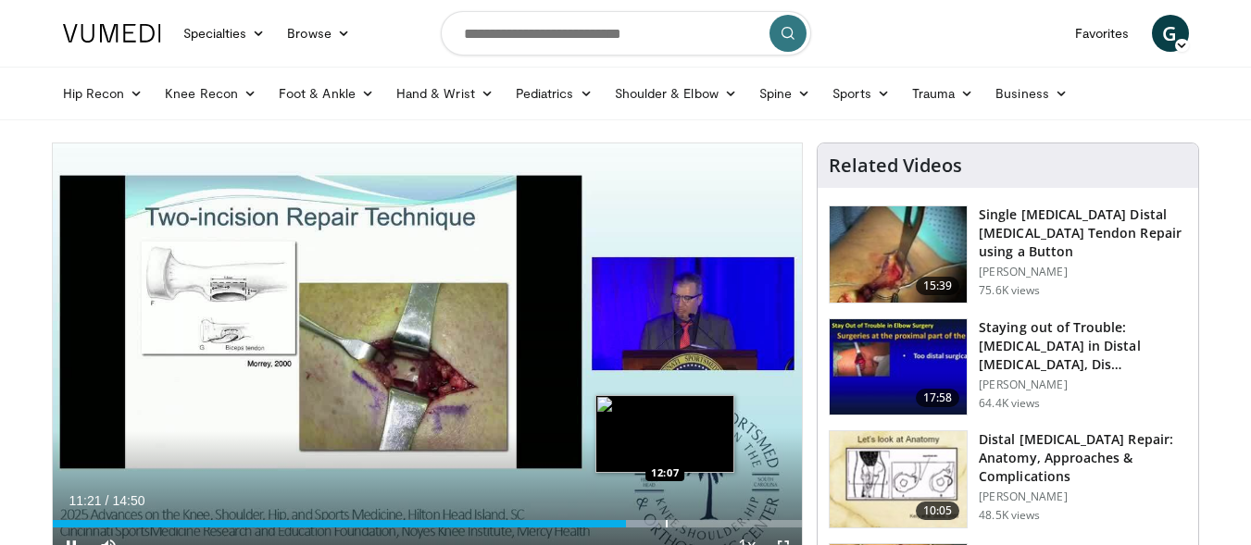
click at [666, 525] on div "Progress Bar" at bounding box center [667, 523] width 2 height 7
click at [687, 521] on div "Progress Bar" at bounding box center [688, 523] width 2 height 7
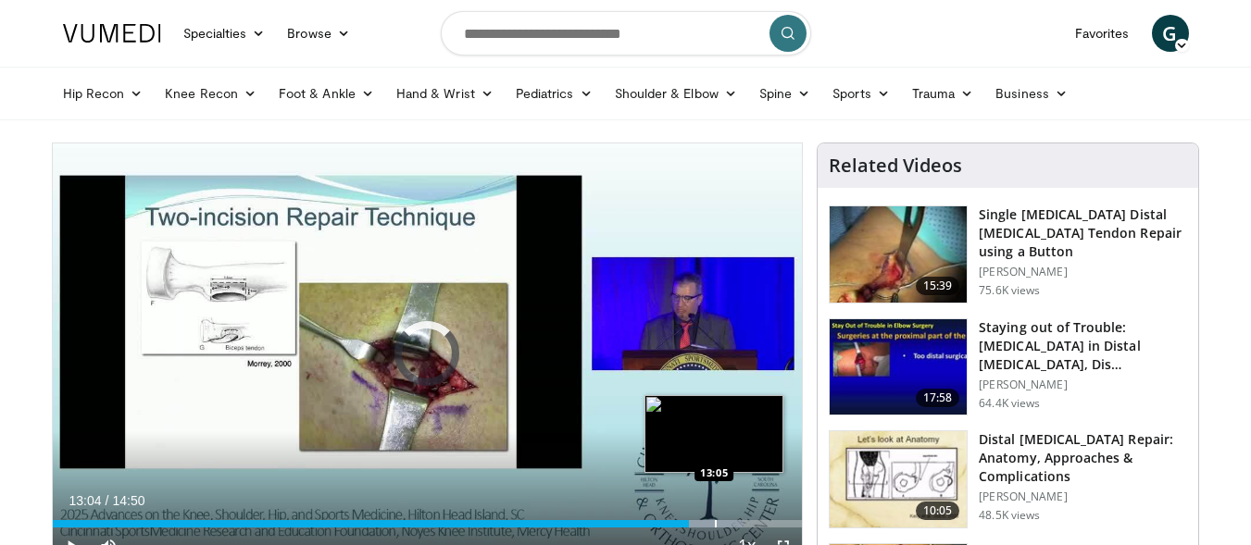
click at [715, 521] on div "Progress Bar" at bounding box center [716, 523] width 2 height 7
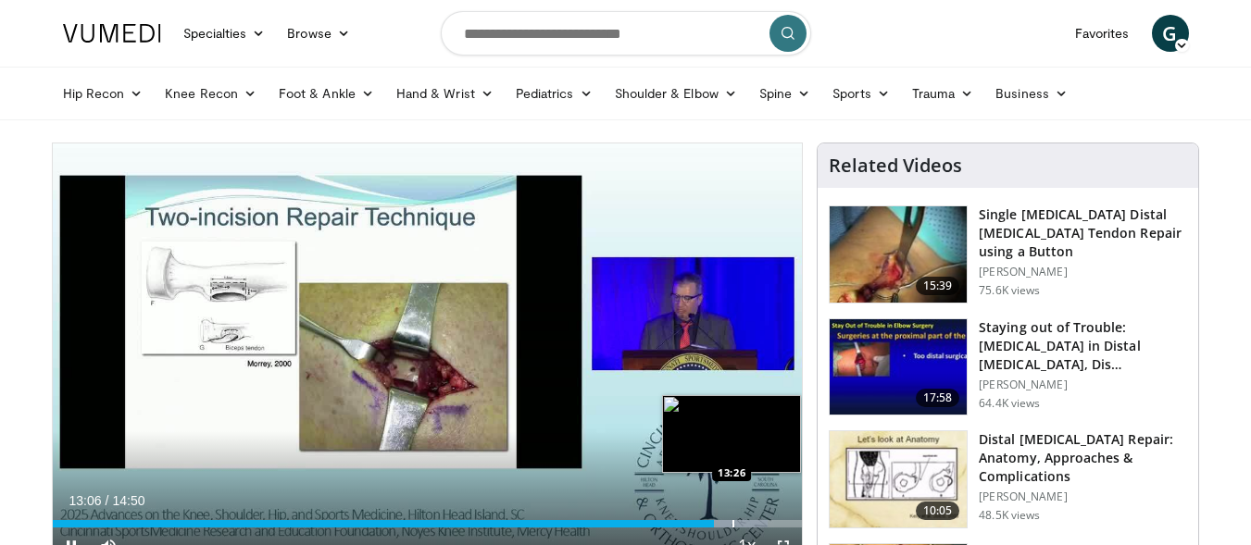
click at [735, 521] on div "Progress Bar" at bounding box center [728, 523] width 79 height 7
click at [753, 527] on div "Progress Bar" at bounding box center [754, 523] width 2 height 7
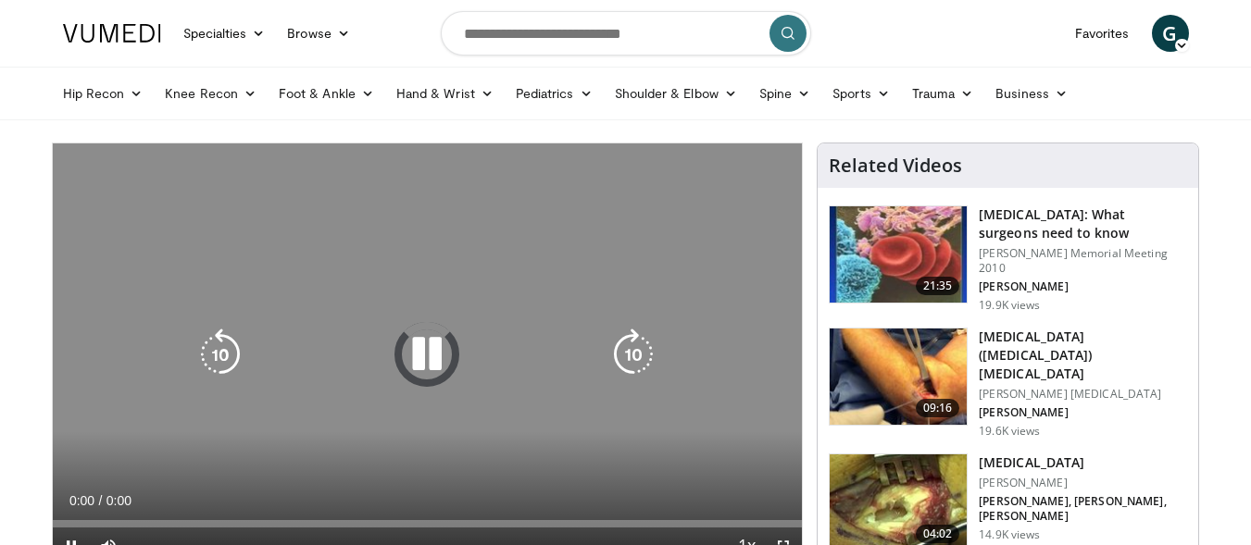
scroll to position [93, 0]
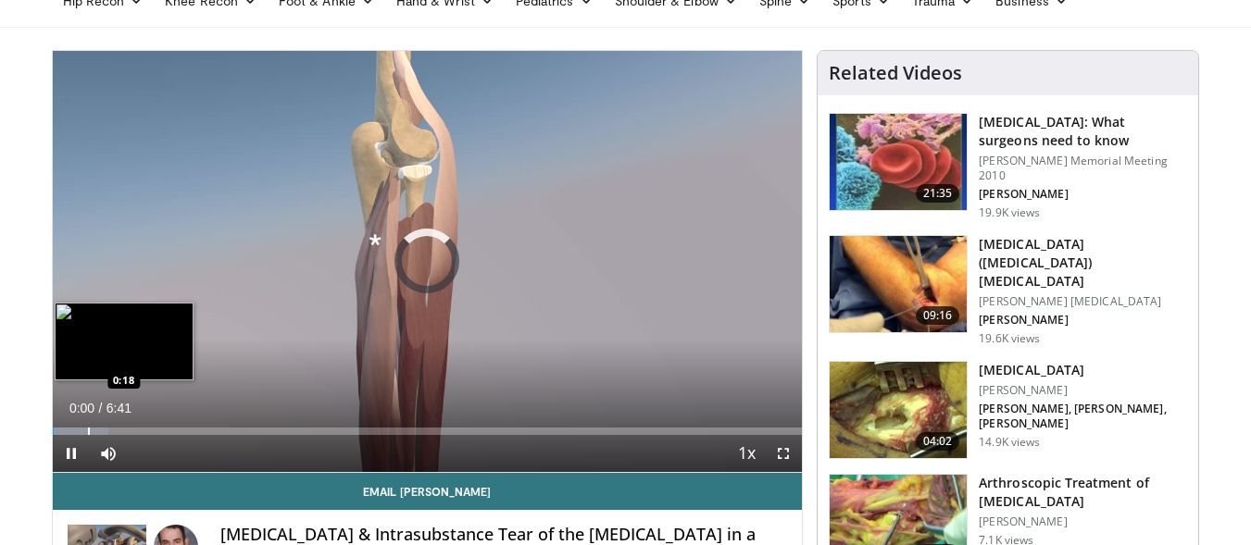
click at [88, 433] on div "Progress Bar" at bounding box center [89, 431] width 2 height 7
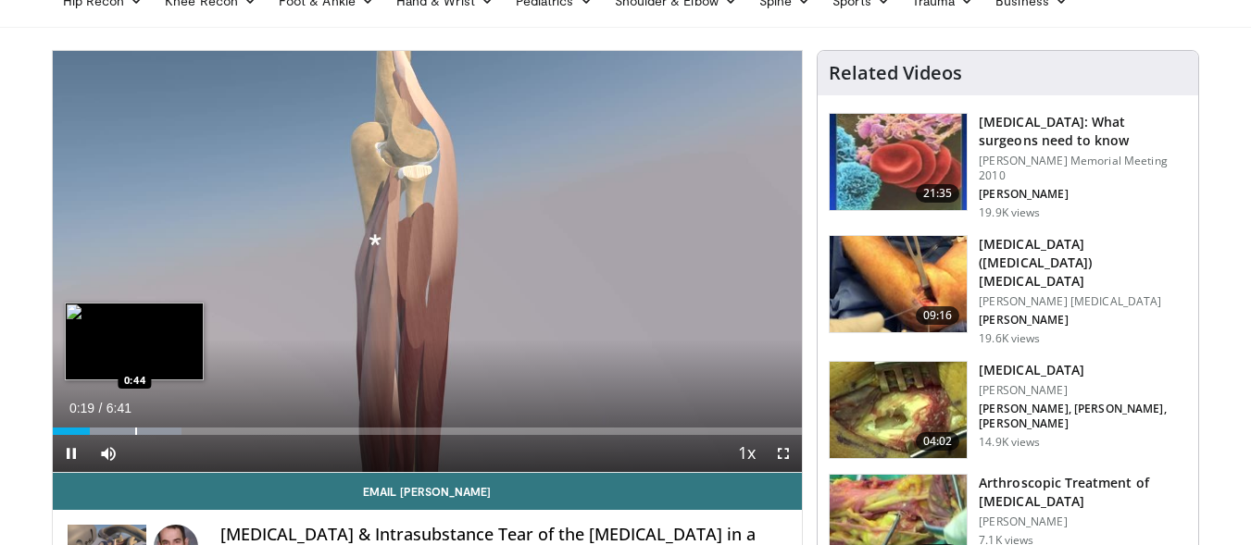
click at [135, 431] on div "Progress Bar" at bounding box center [136, 431] width 2 height 7
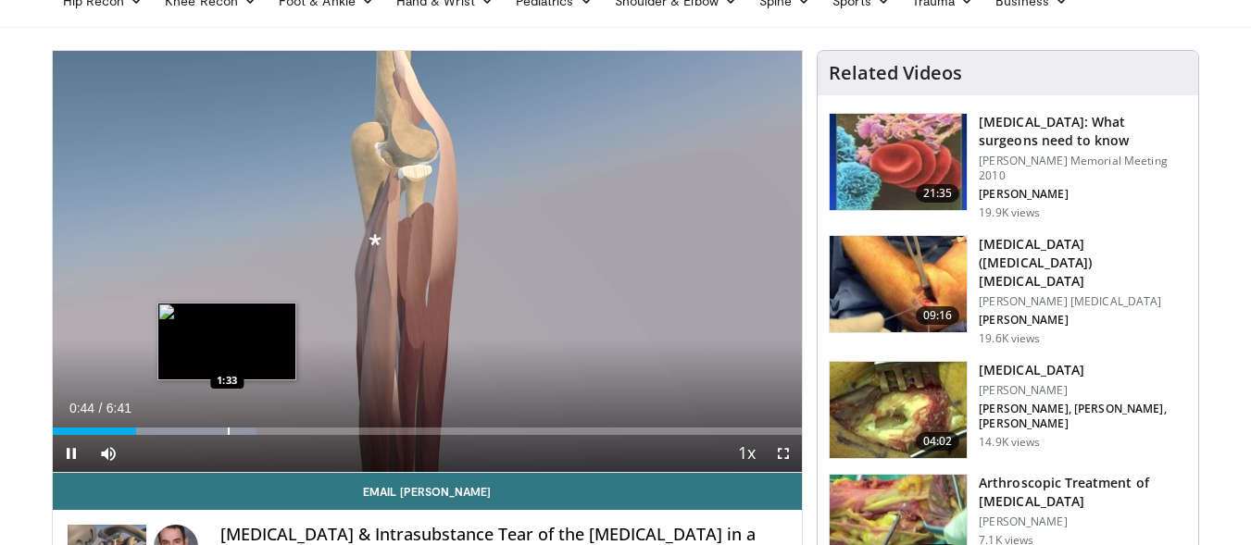
click at [220, 431] on div "Progress Bar" at bounding box center [169, 431] width 174 height 7
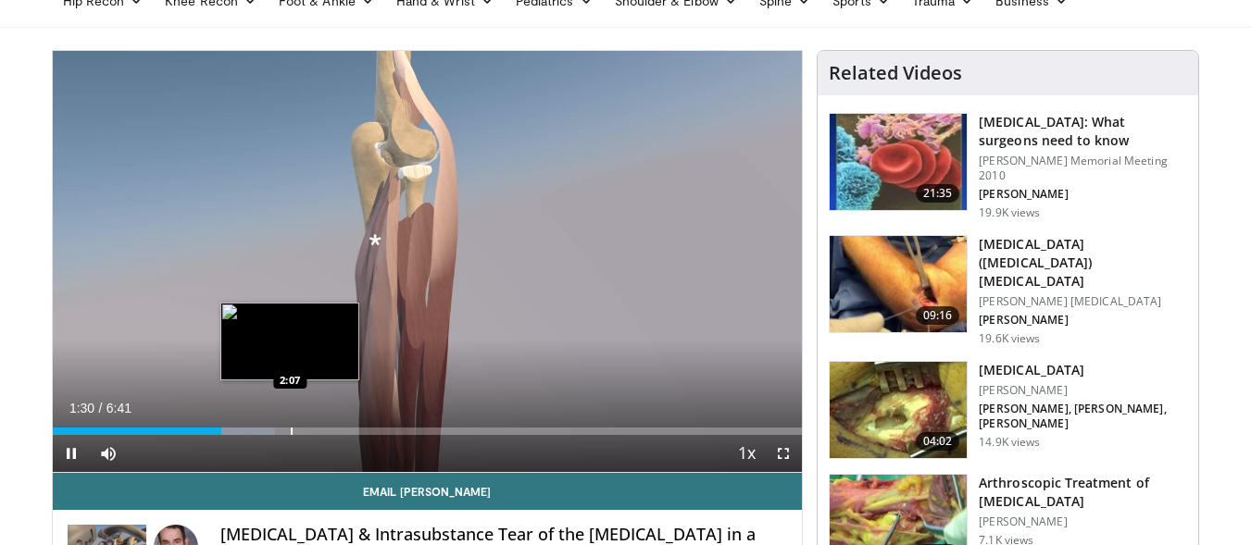
click at [289, 431] on div "Loaded : 29.65% 1:30 2:07" at bounding box center [428, 431] width 750 height 7
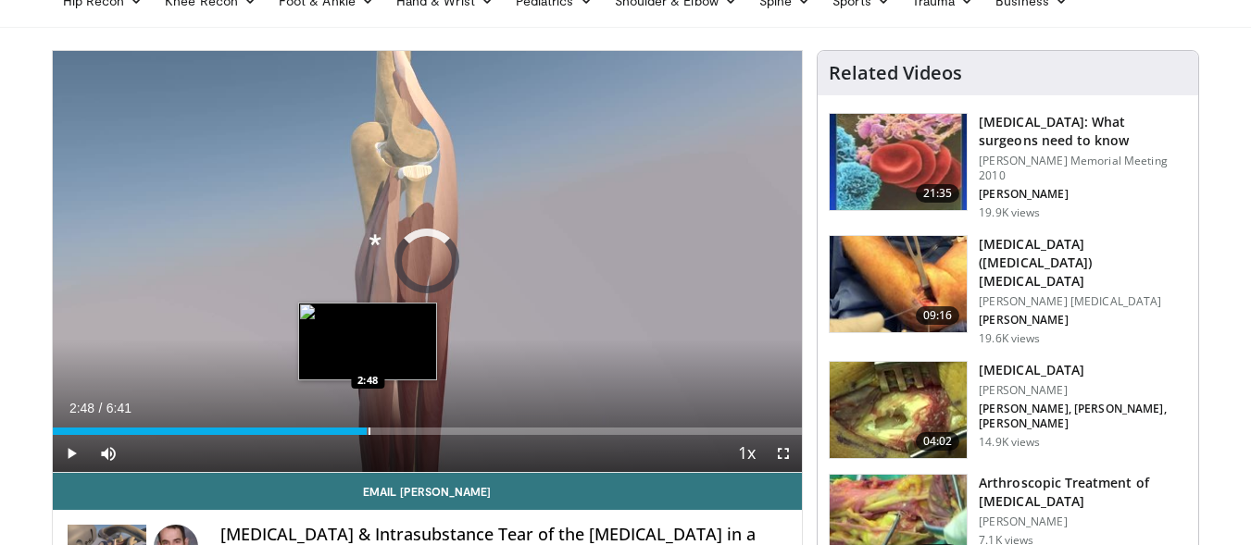
click at [368, 431] on div "Progress Bar" at bounding box center [369, 431] width 2 height 7
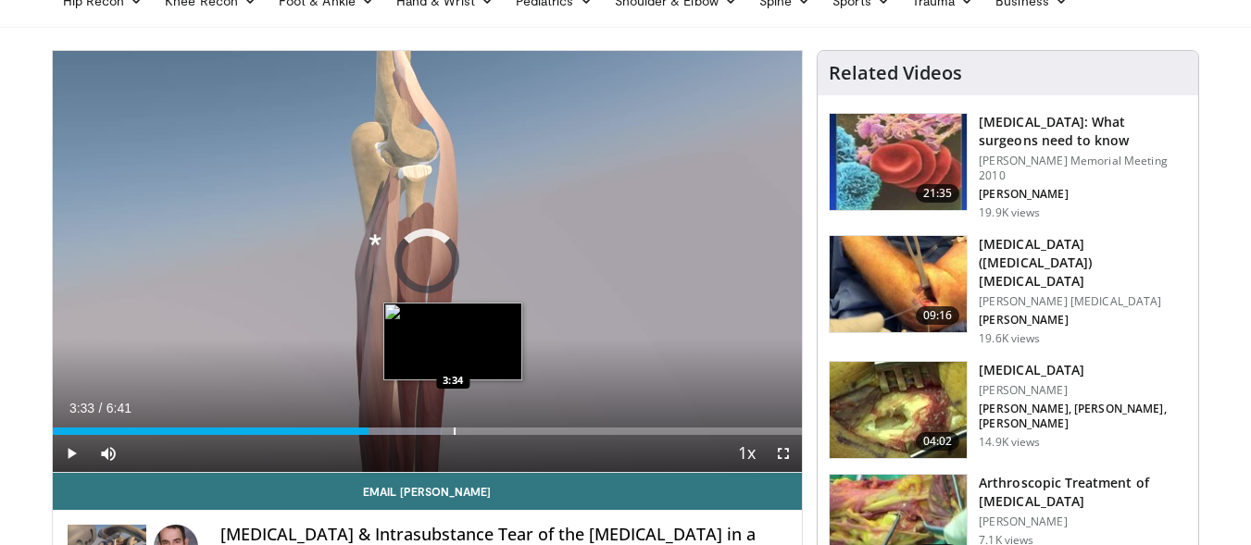
click at [454, 430] on div "Progress Bar" at bounding box center [455, 431] width 2 height 7
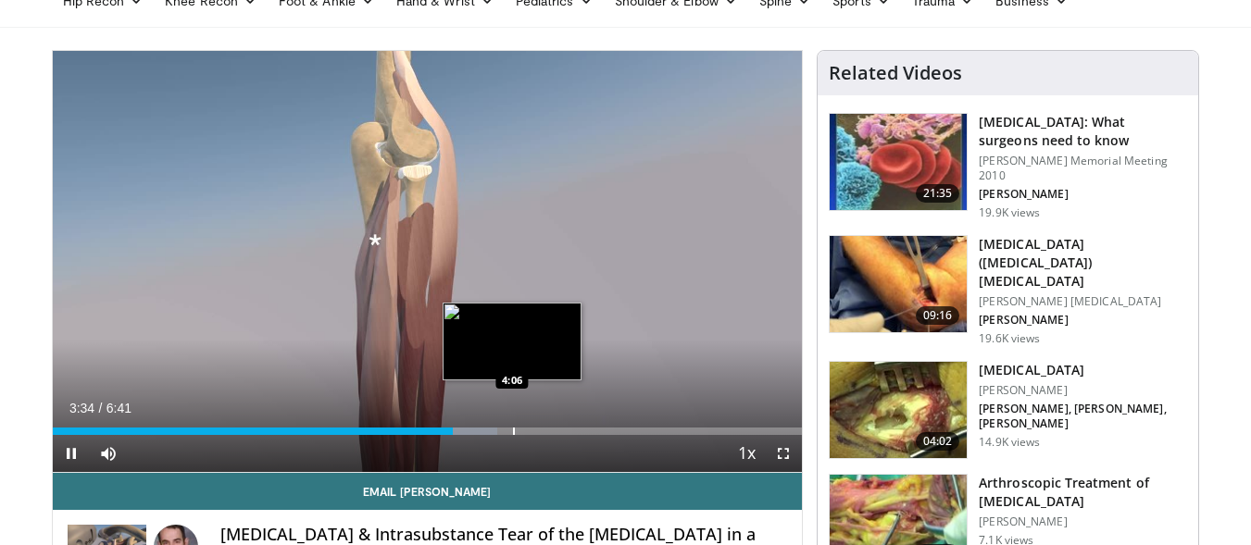
click at [513, 426] on div "Loaded : 59.33% 3:34 4:06" at bounding box center [428, 427] width 750 height 18
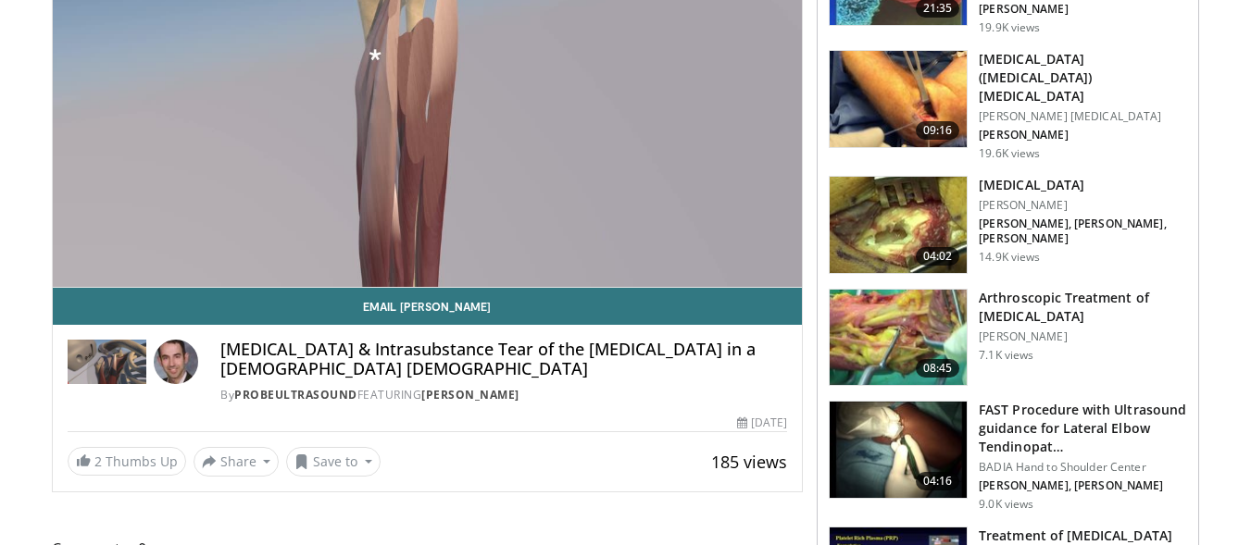
scroll to position [185, 0]
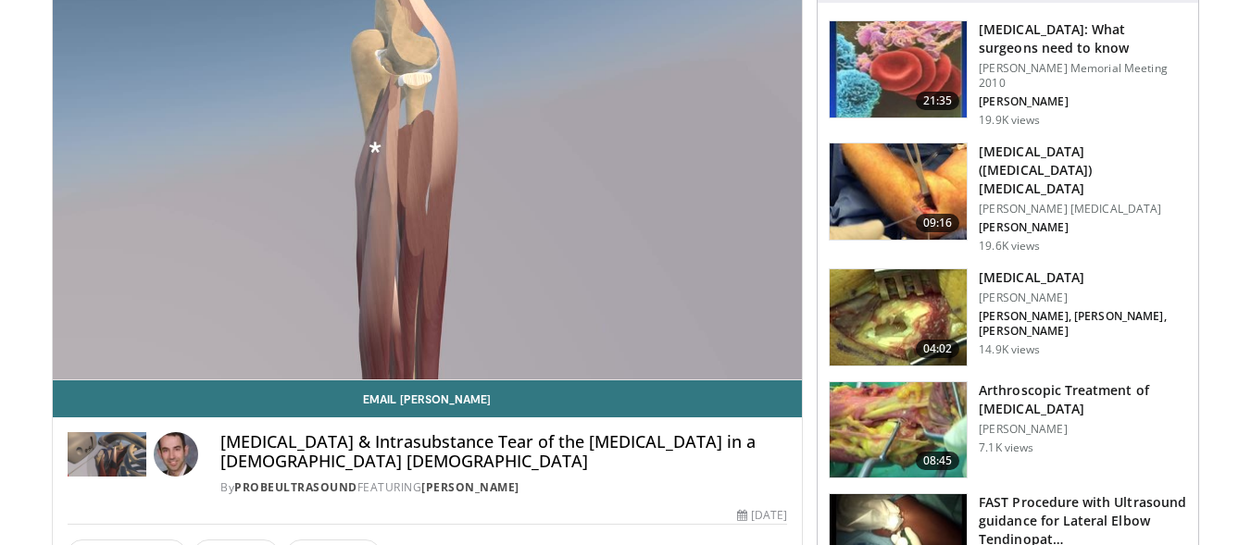
click at [889, 382] on img at bounding box center [898, 430] width 137 height 96
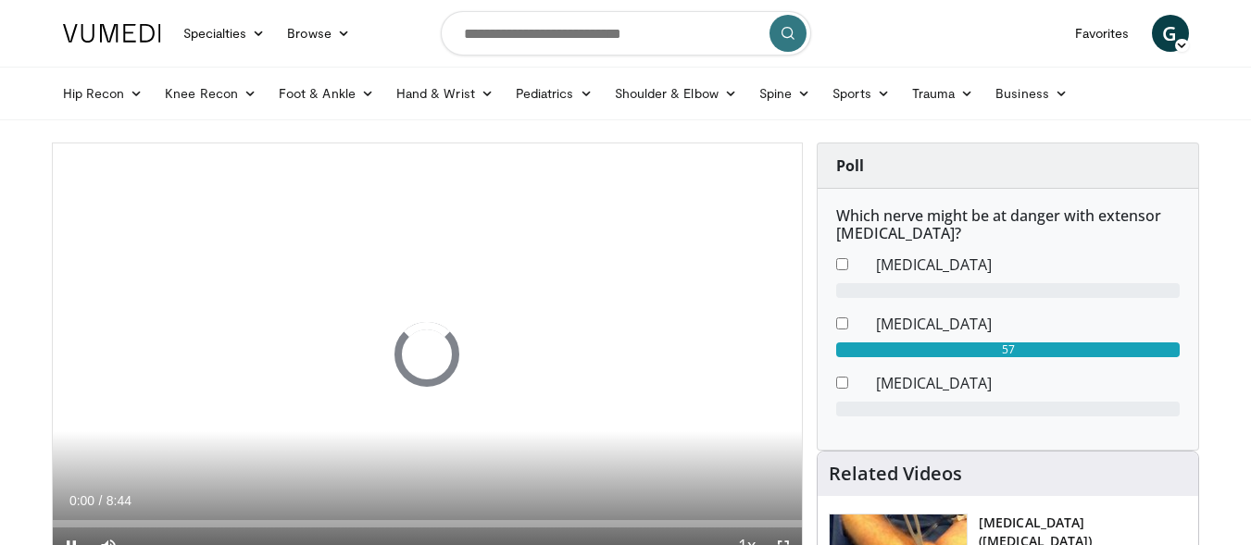
scroll to position [185, 0]
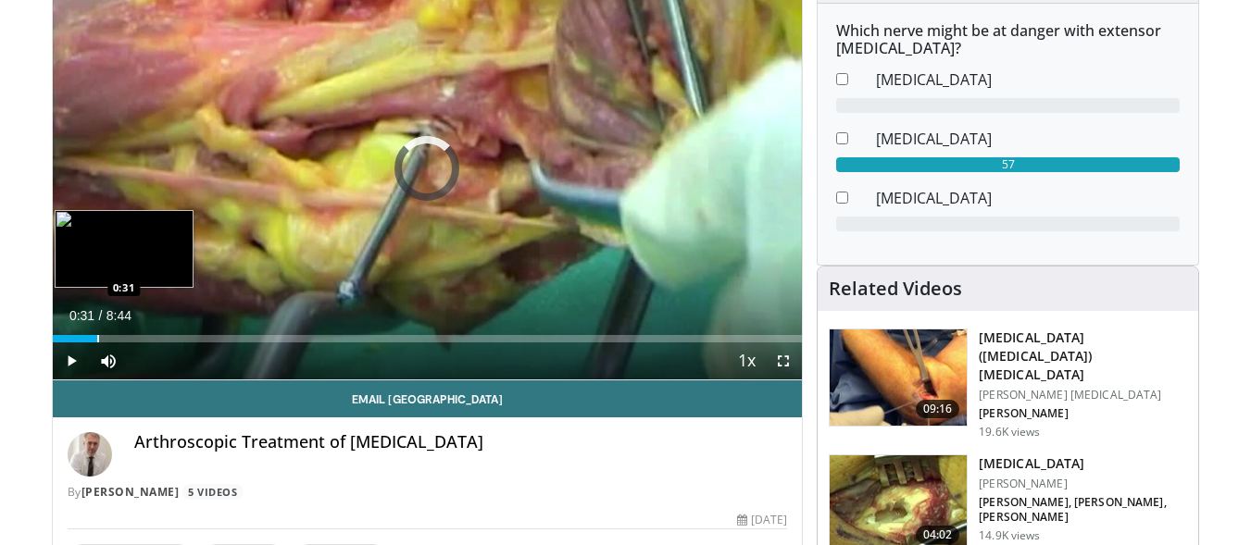
click at [97, 341] on div "Progress Bar" at bounding box center [98, 338] width 2 height 7
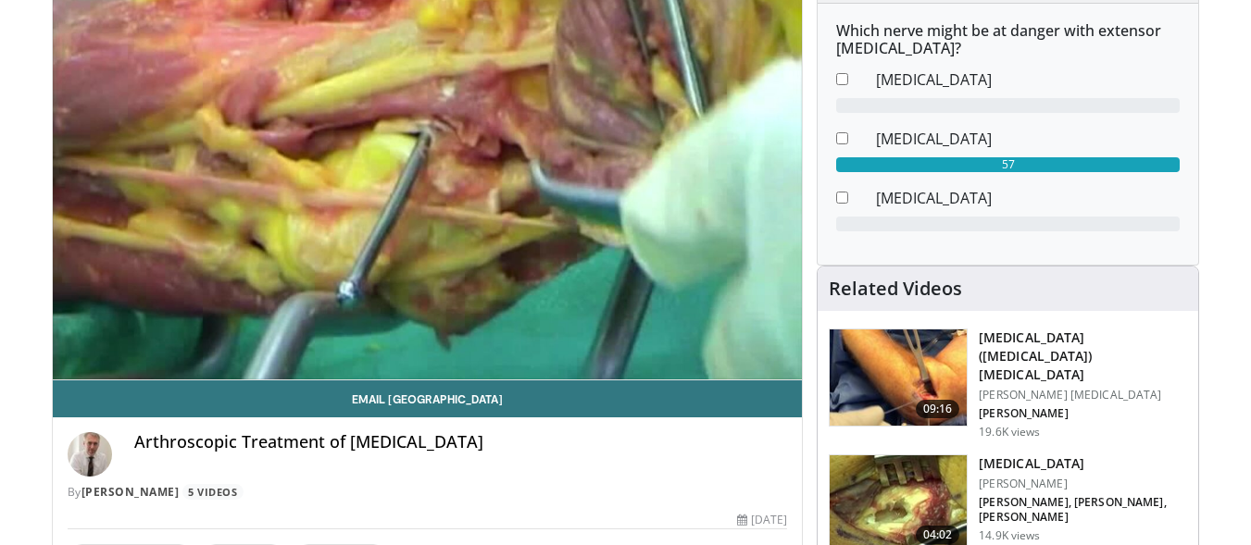
click at [143, 338] on div "10 seconds Tap to unmute" at bounding box center [428, 168] width 750 height 421
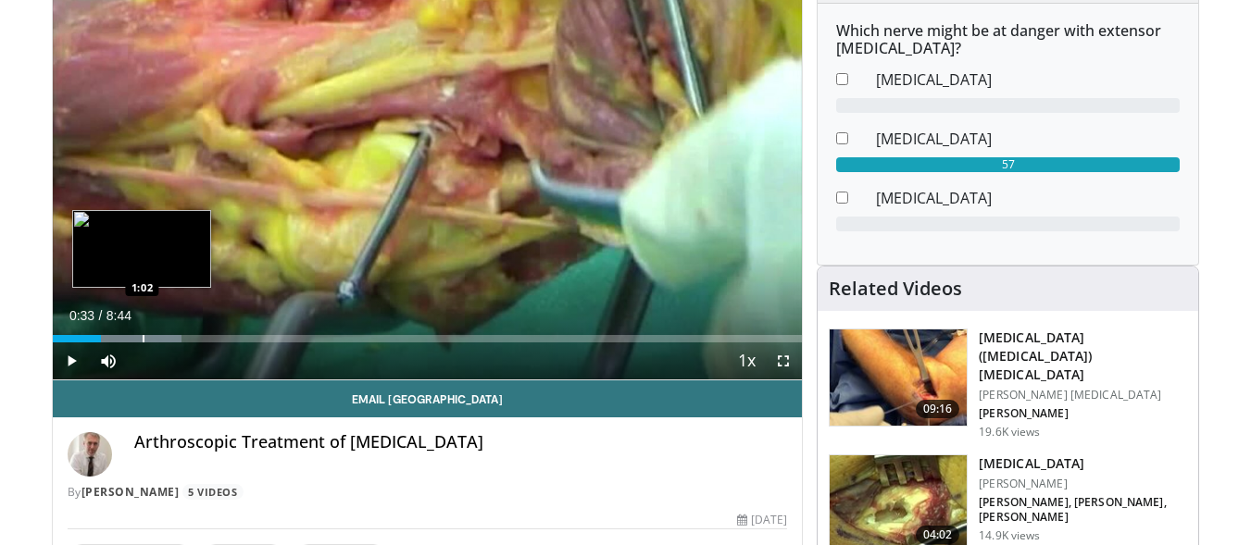
click at [143, 338] on div "Progress Bar" at bounding box center [144, 338] width 2 height 7
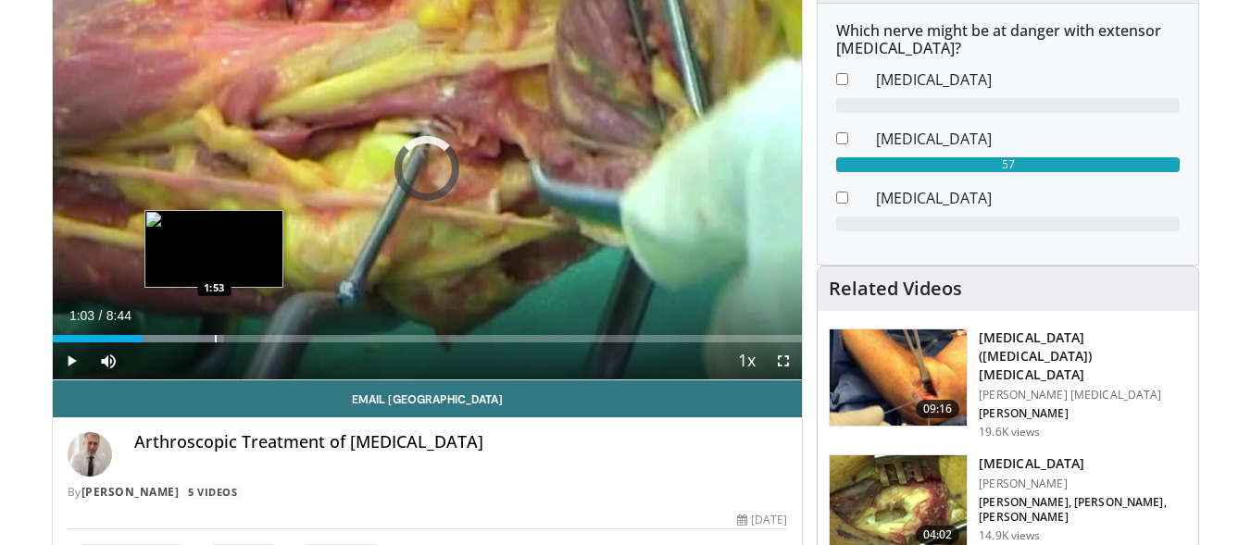
click at [215, 337] on div "Progress Bar" at bounding box center [216, 338] width 2 height 7
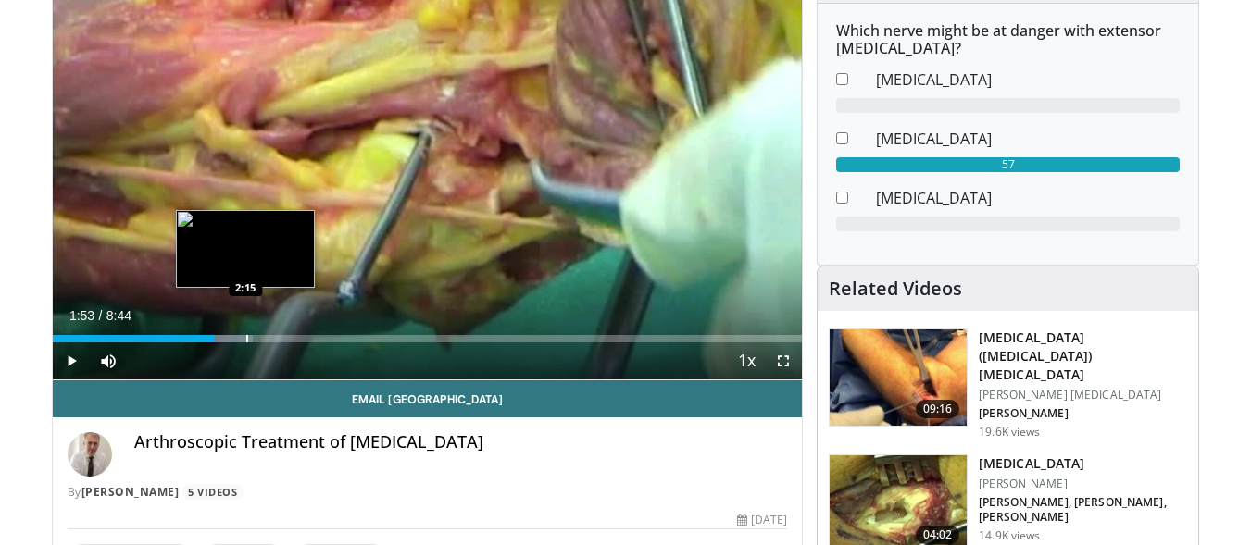
click at [246, 338] on div "Progress Bar" at bounding box center [247, 338] width 2 height 7
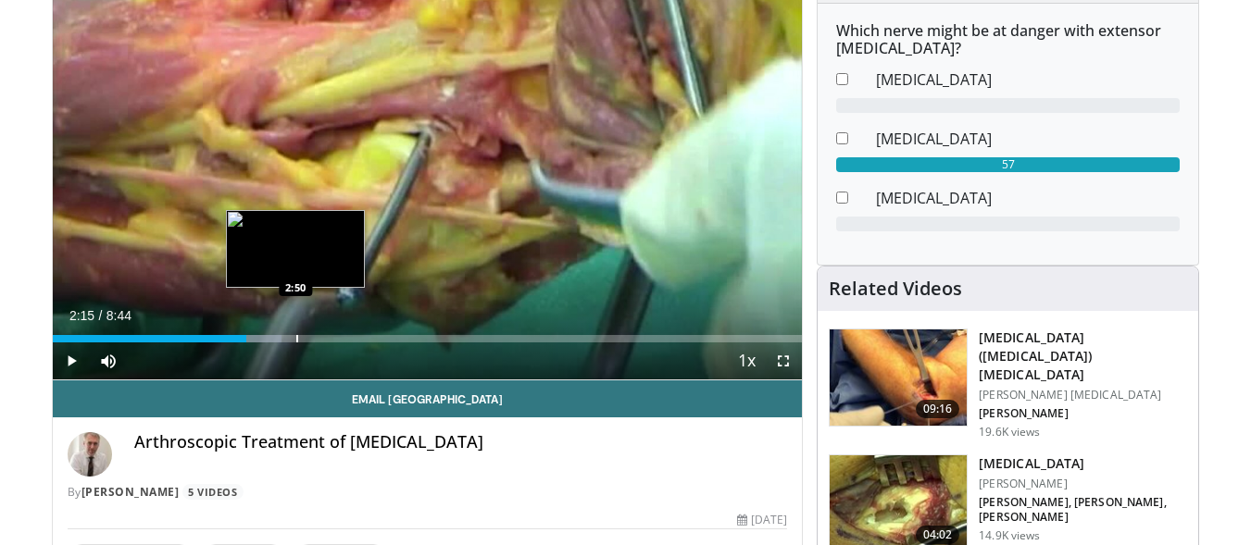
click at [296, 340] on div "Progress Bar" at bounding box center [297, 338] width 2 height 7
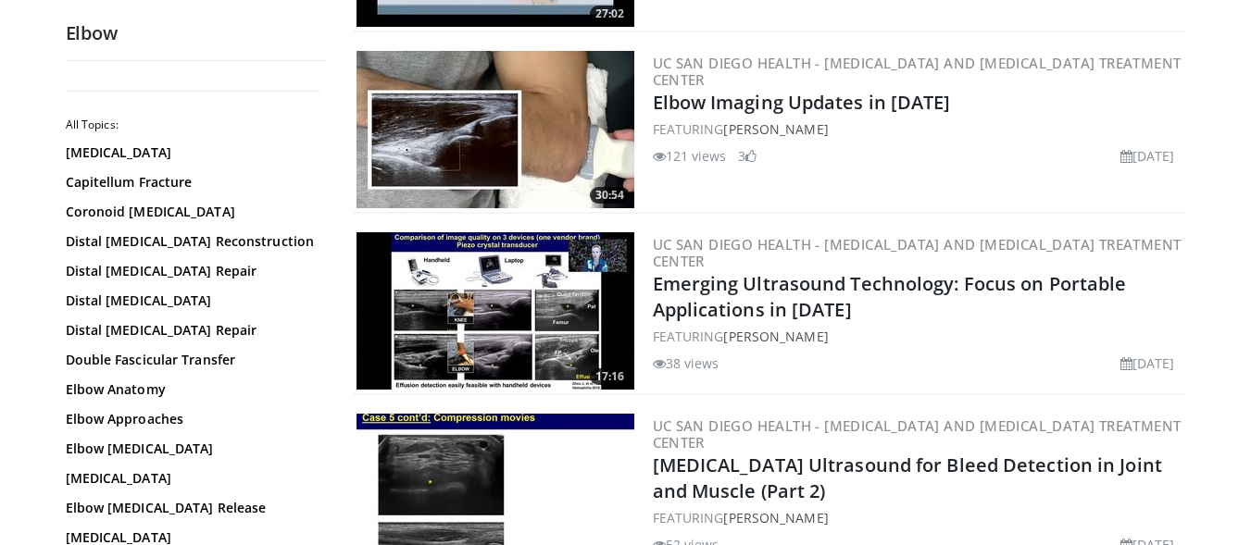
scroll to position [4351, 0]
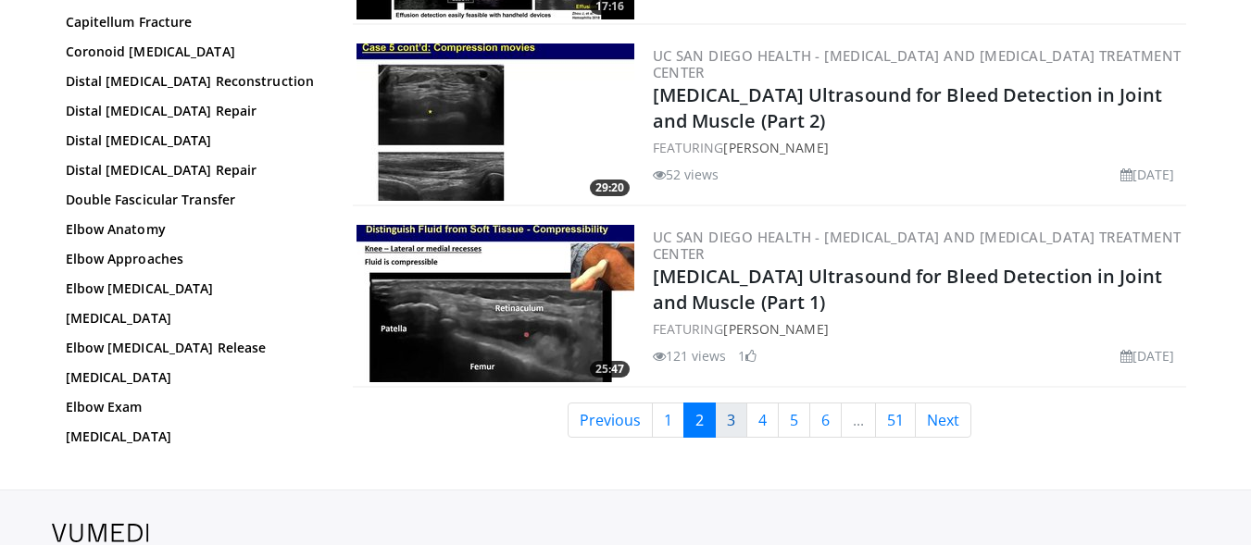
click at [727, 423] on link "3" at bounding box center [731, 420] width 32 height 35
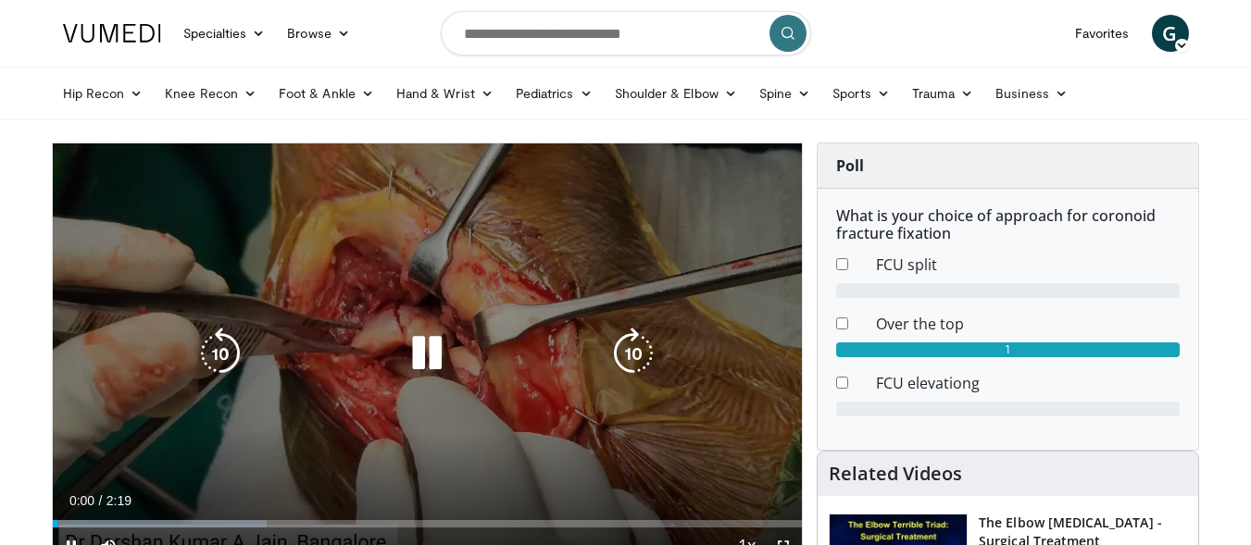
scroll to position [93, 0]
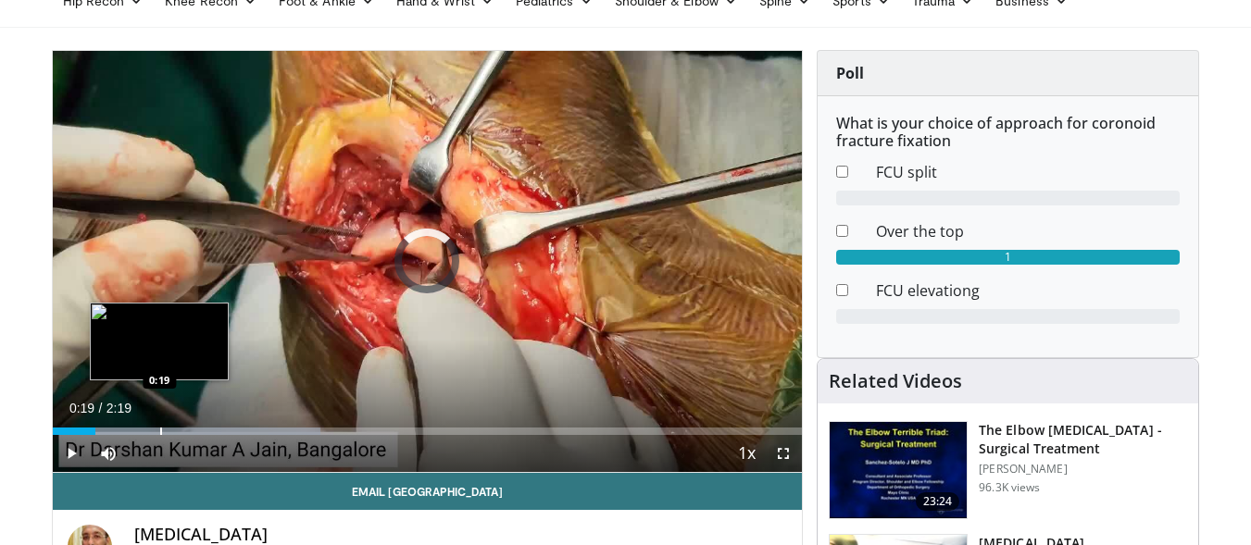
click at [160, 428] on div "Progress Bar" at bounding box center [161, 431] width 2 height 7
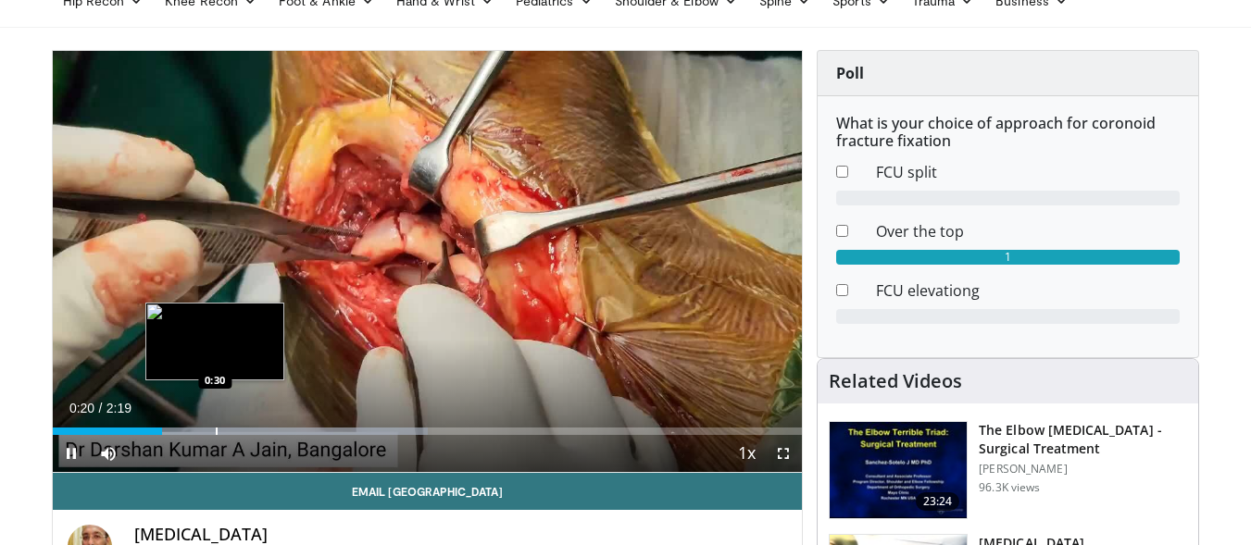
click at [216, 430] on div "Progress Bar" at bounding box center [217, 431] width 2 height 7
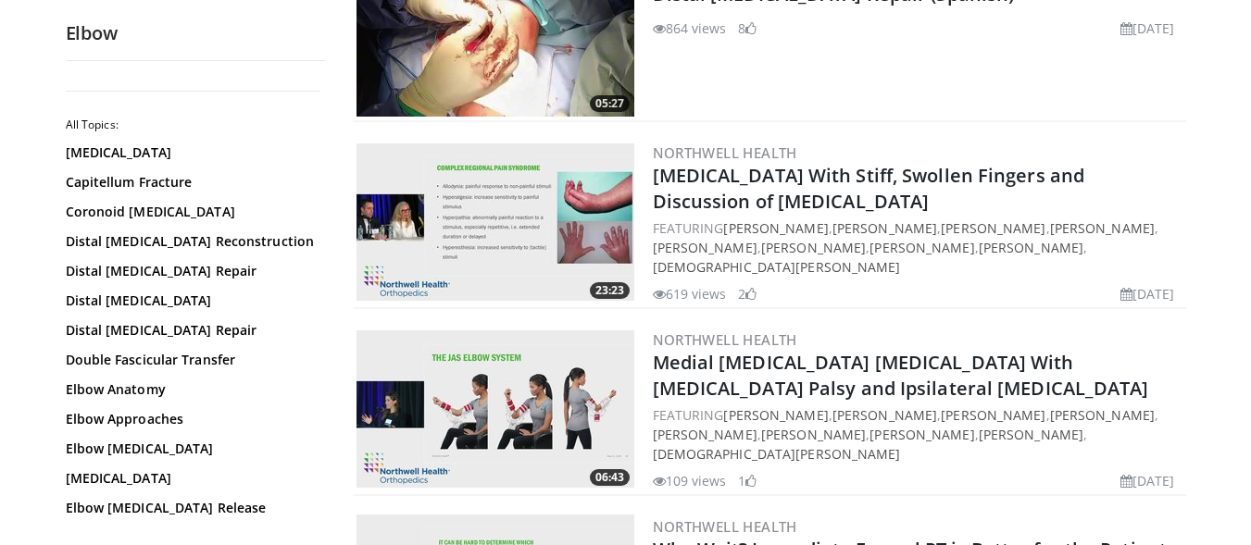
scroll to position [4351, 0]
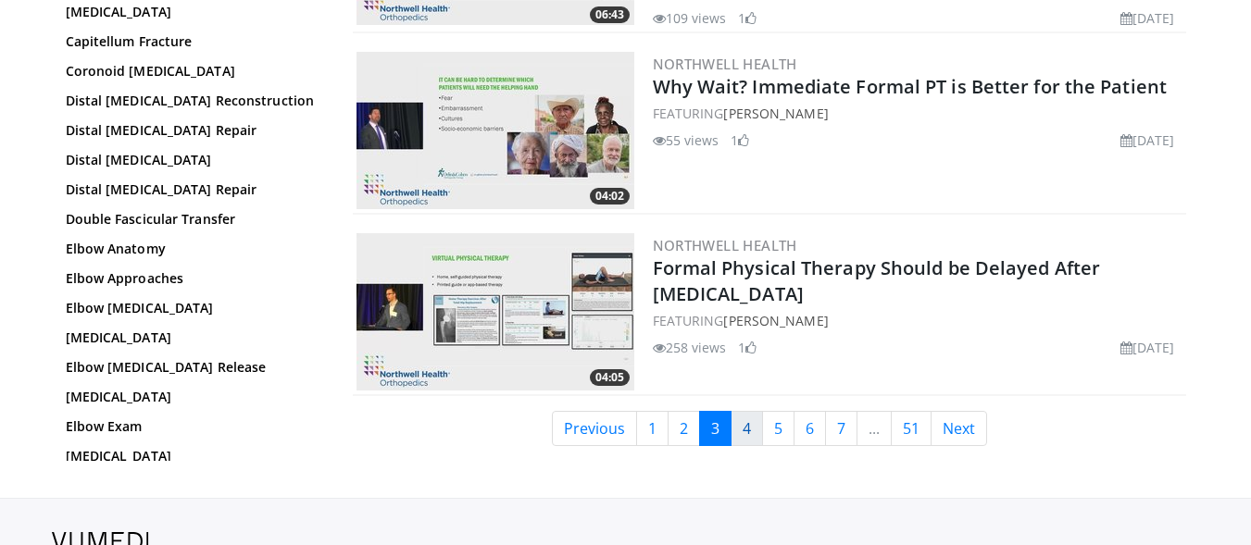
click at [732, 411] on link "4" at bounding box center [746, 428] width 32 height 35
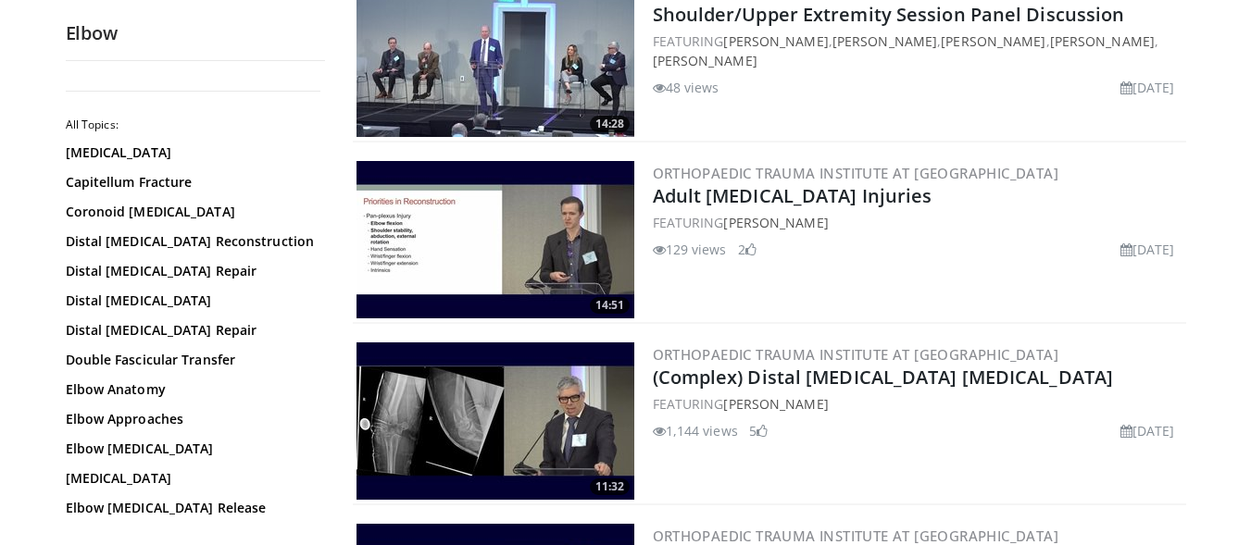
scroll to position [2963, 0]
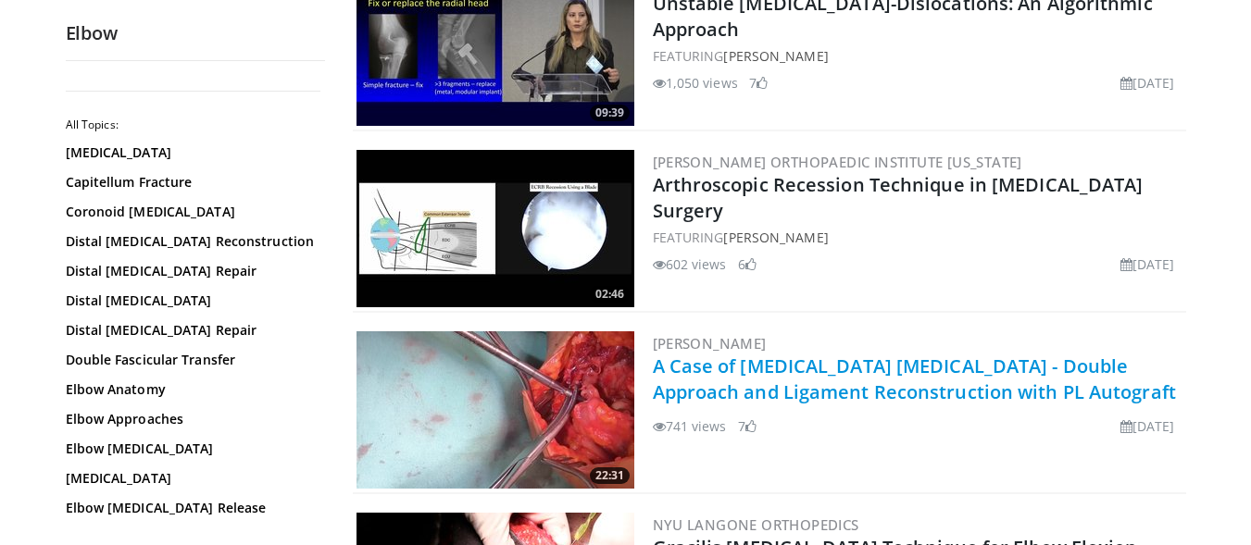
click at [817, 389] on link "A Case of [MEDICAL_DATA] [MEDICAL_DATA] - Double Approach and Ligament Reconstr…" at bounding box center [914, 379] width 523 height 51
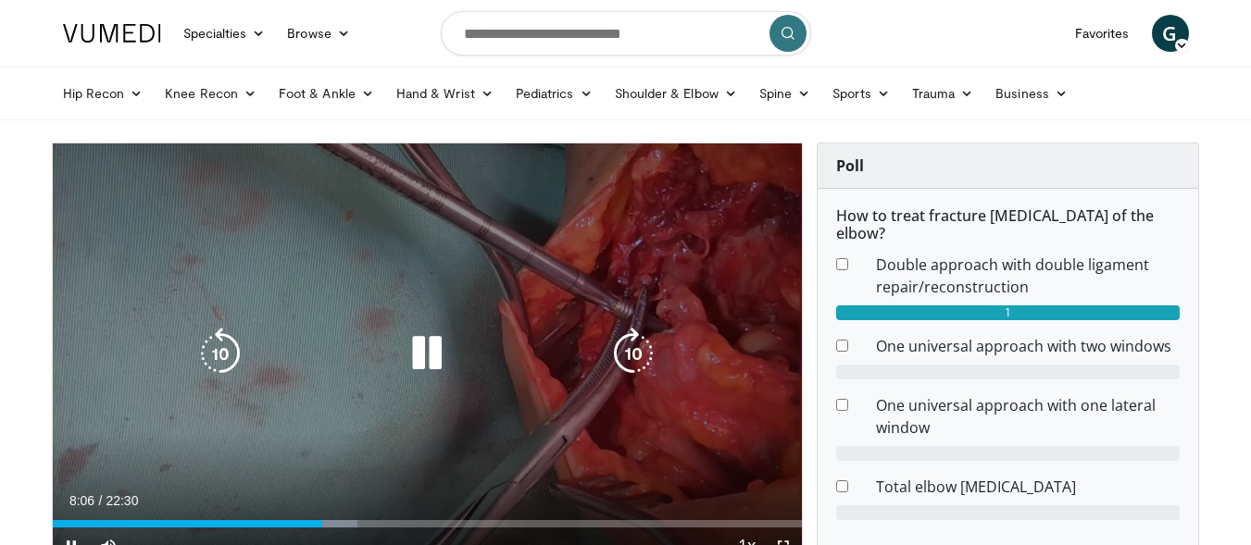
scroll to position [185, 0]
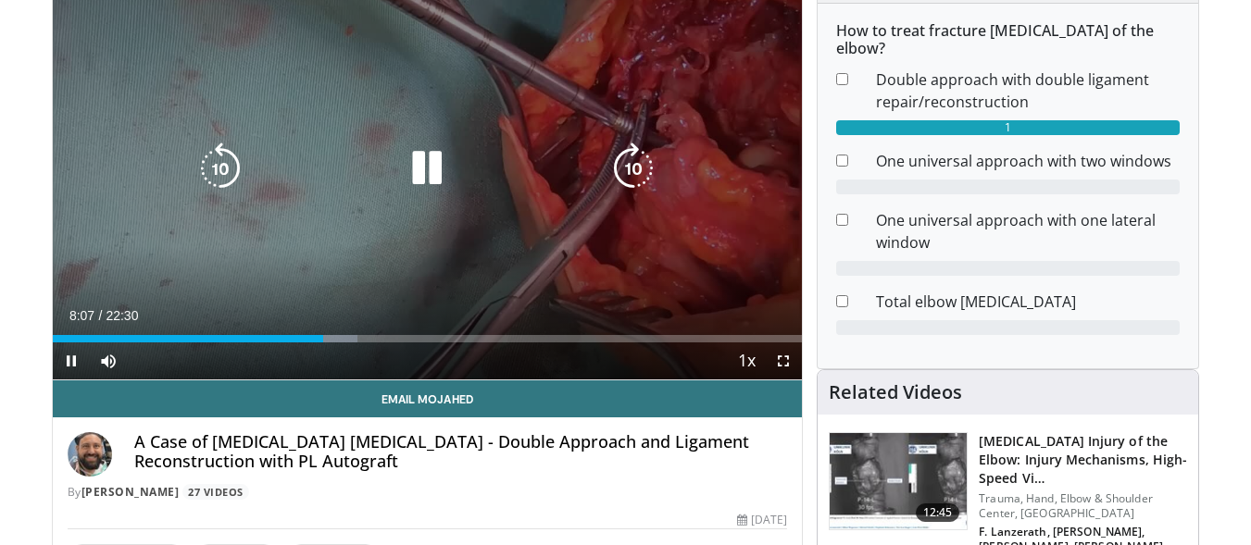
click at [429, 171] on icon "Video Player" at bounding box center [427, 169] width 52 height 52
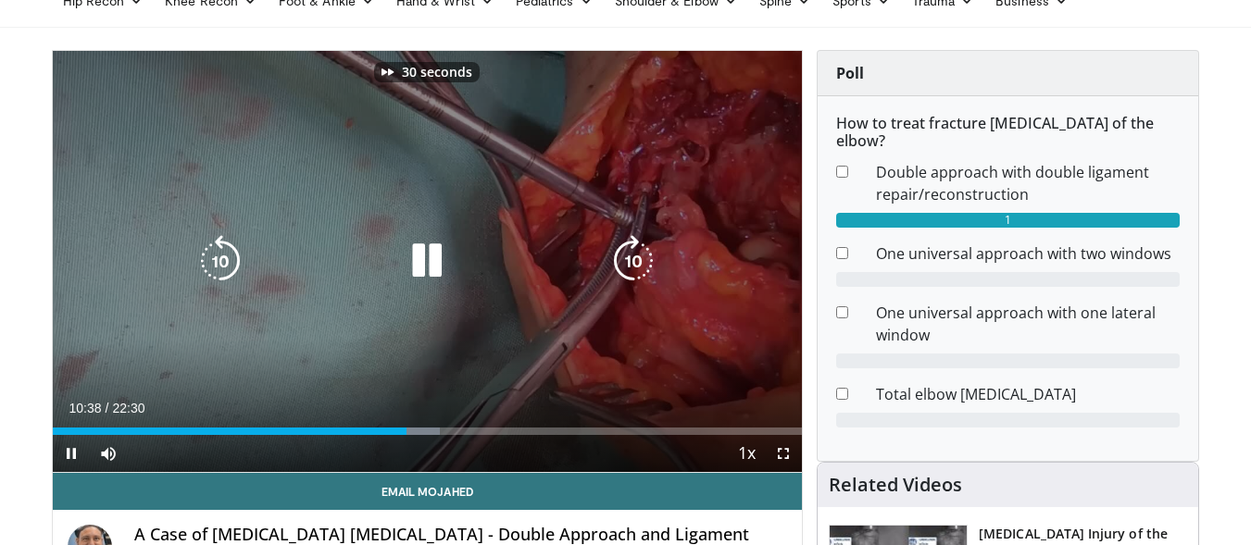
click at [407, 254] on icon "Video Player" at bounding box center [427, 261] width 52 height 52
